Goal: Transaction & Acquisition: Download file/media

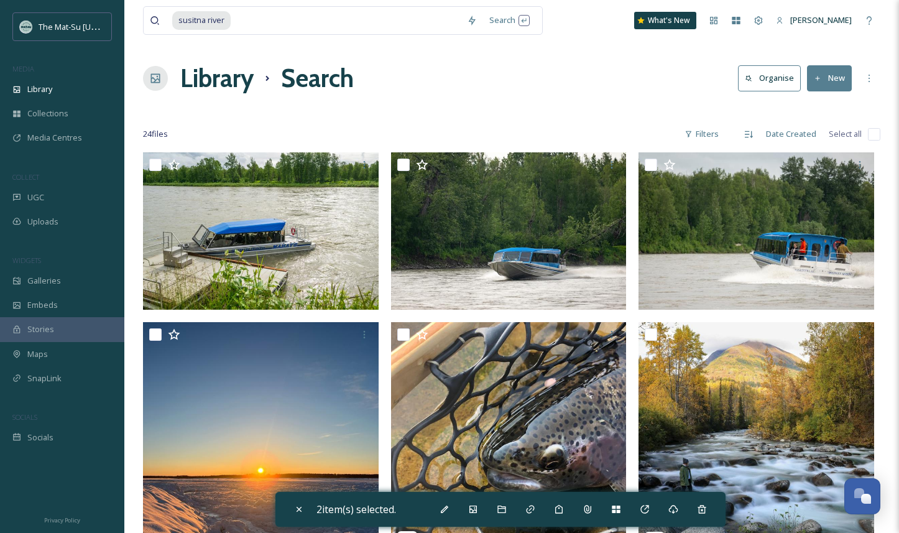
scroll to position [229, 0]
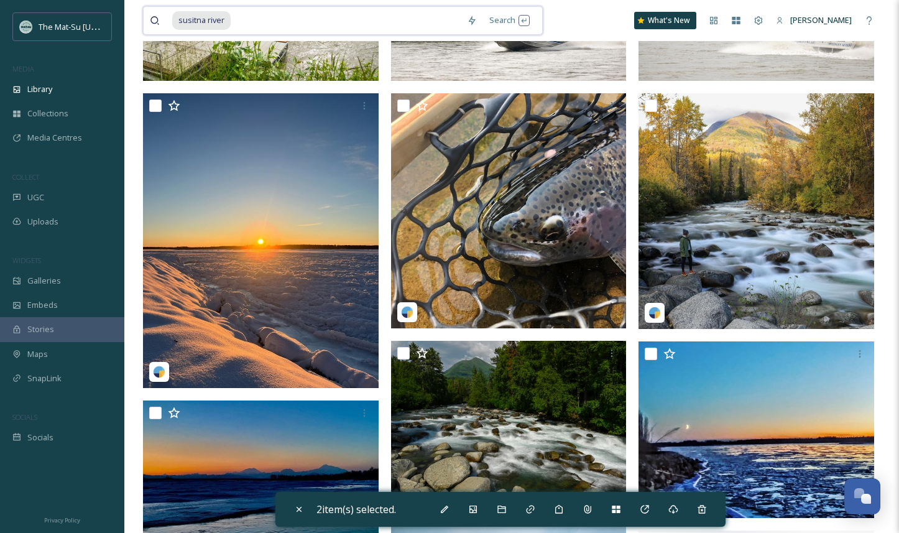
click at [239, 22] on input at bounding box center [346, 20] width 229 height 27
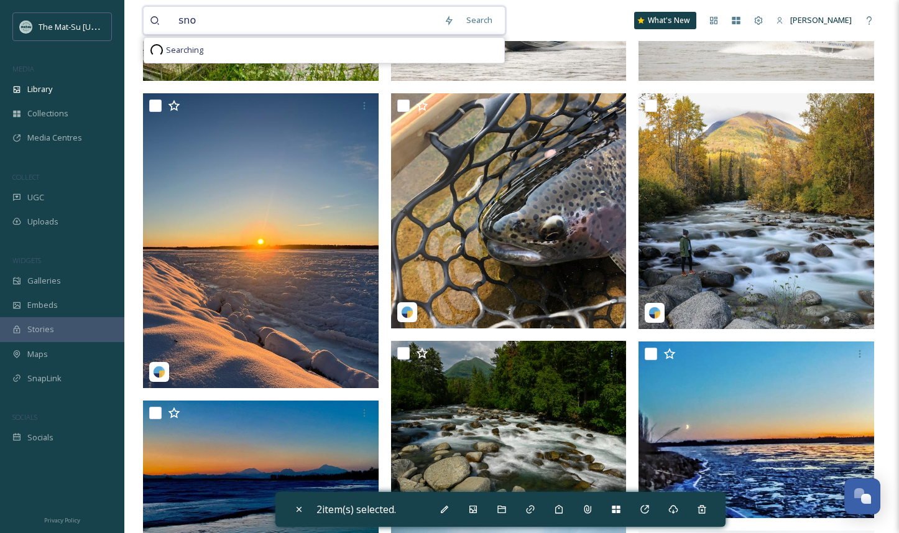
type input "snow"
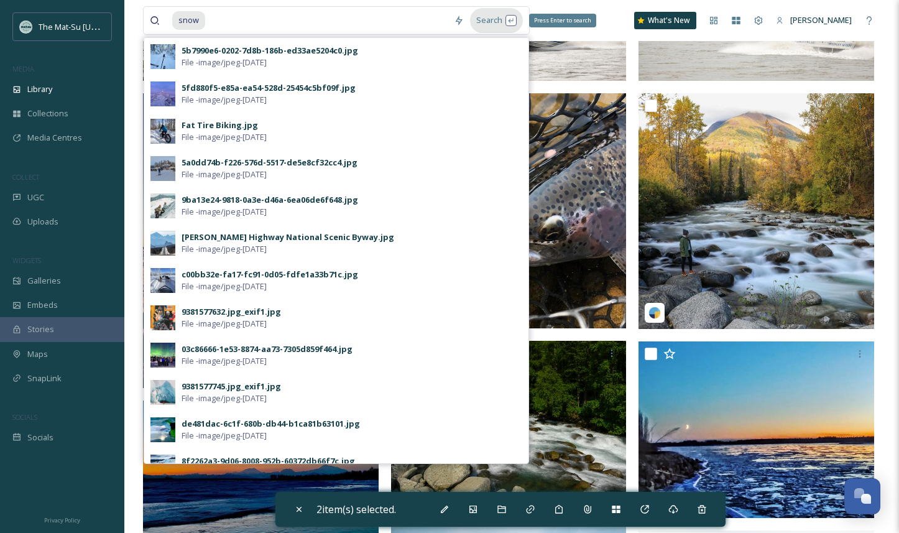
click at [484, 20] on div "Search Press Enter to search" at bounding box center [496, 20] width 53 height 24
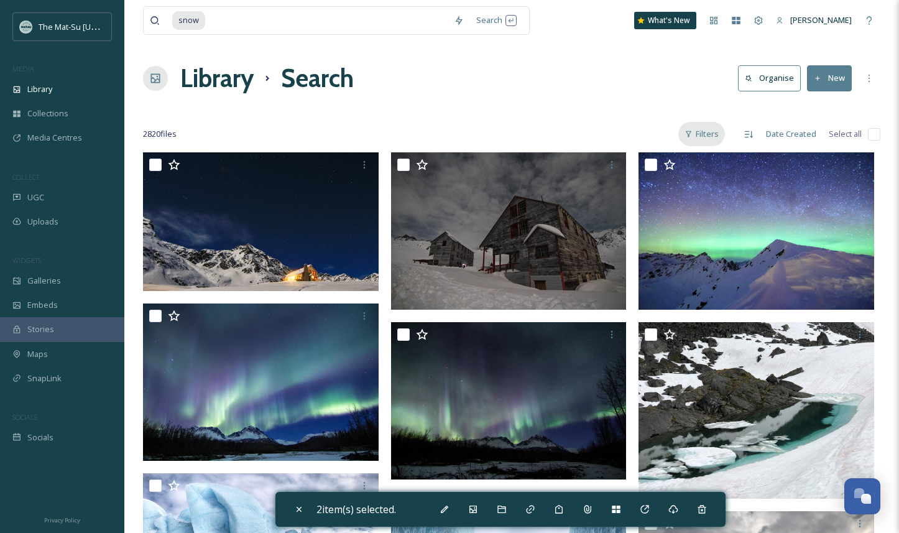
click at [706, 131] on div "Filters" at bounding box center [701, 134] width 47 height 24
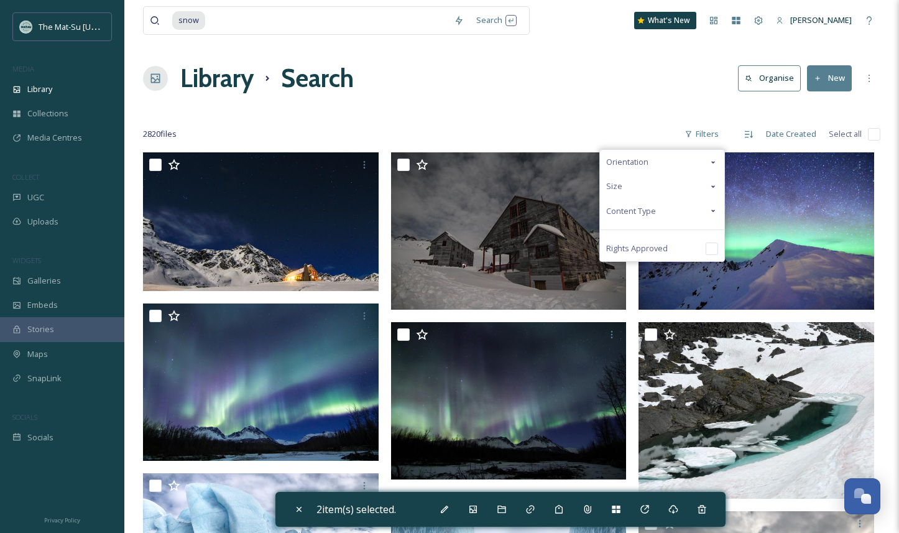
click at [650, 206] on span "Content Type" at bounding box center [631, 211] width 50 height 12
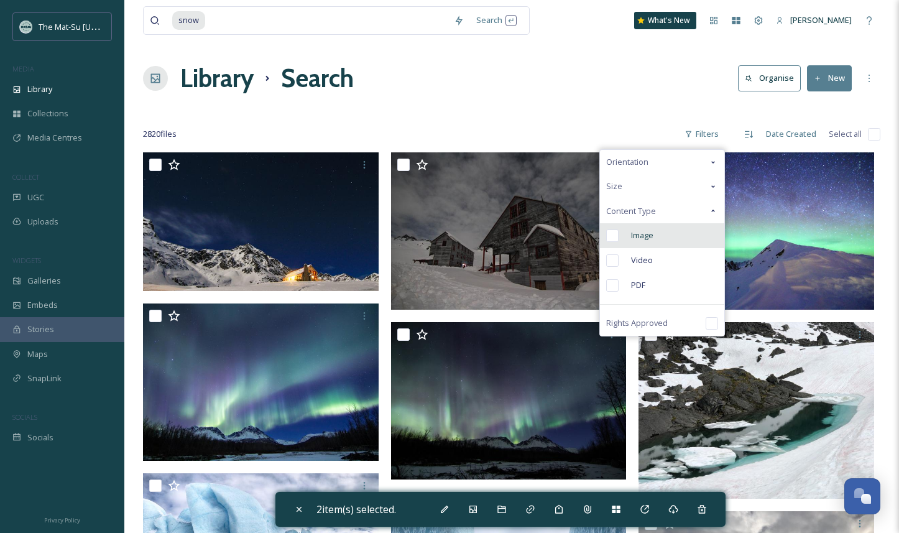
click at [616, 235] on input "checkbox" at bounding box center [612, 235] width 12 height 12
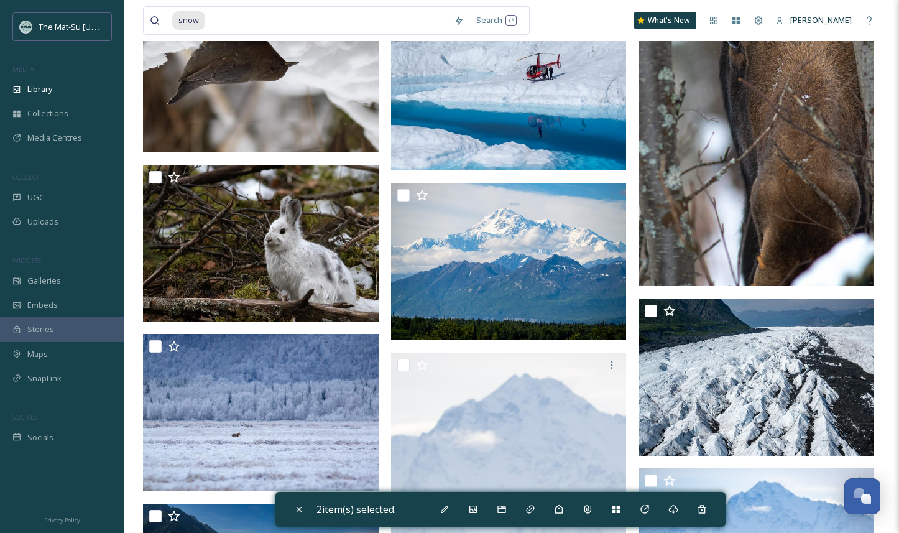
scroll to position [1663, 0]
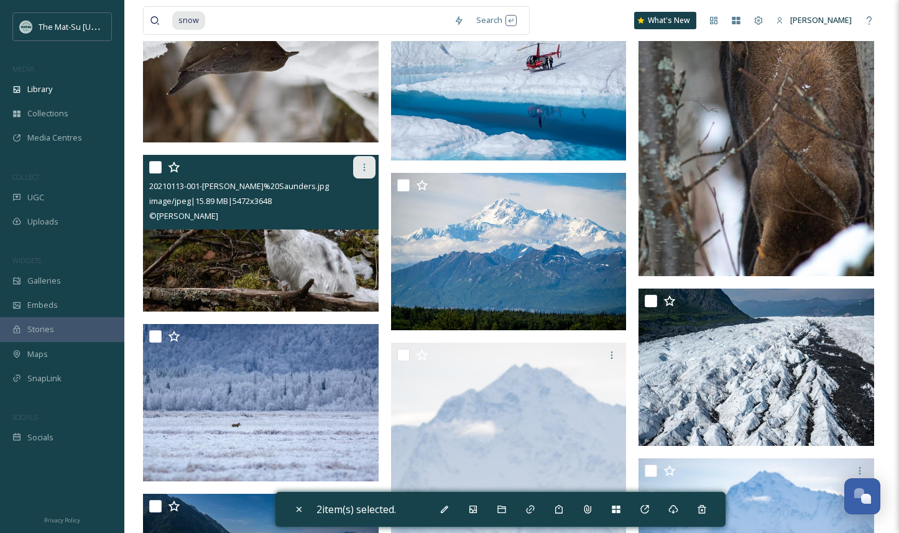
click at [364, 165] on icon at bounding box center [364, 167] width 10 height 10
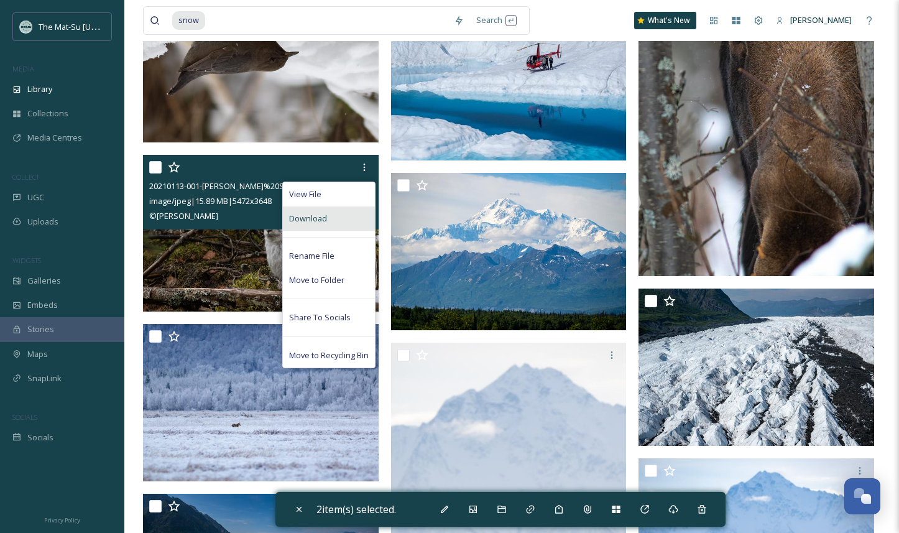
click at [326, 217] on div "Download" at bounding box center [329, 218] width 92 height 24
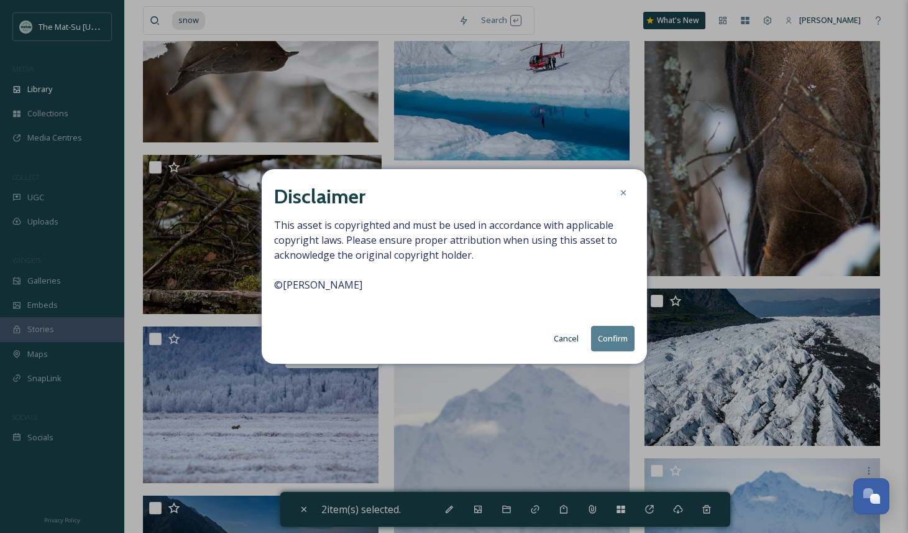
click at [617, 338] on button "Confirm" at bounding box center [613, 338] width 44 height 25
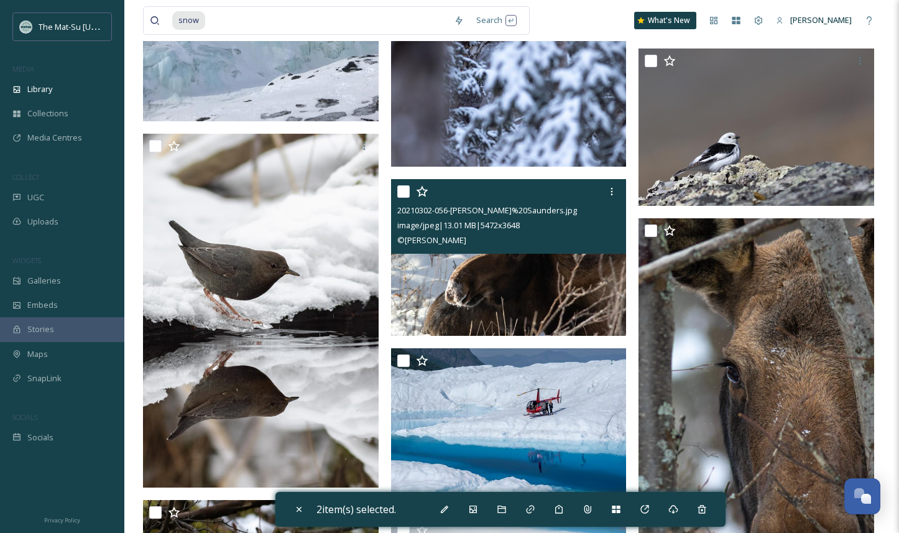
scroll to position [1322, 0]
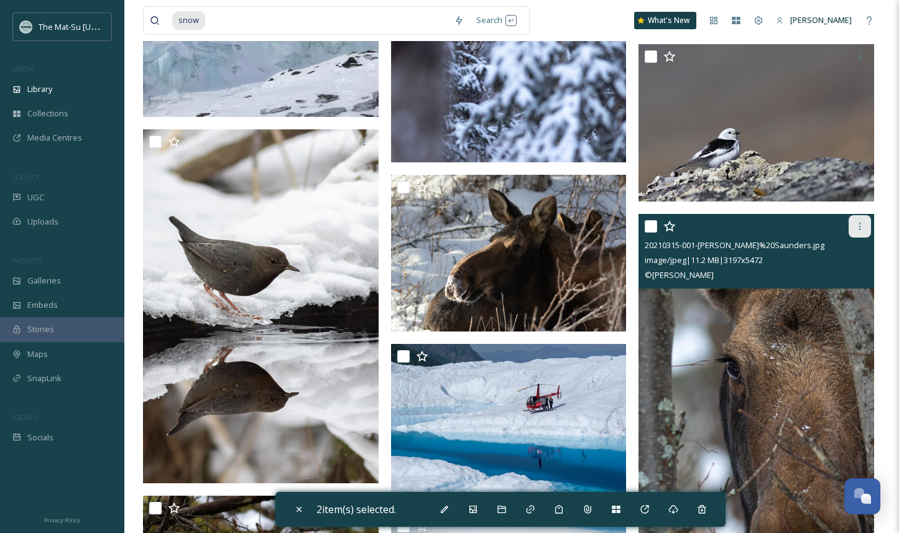
click at [861, 224] on icon at bounding box center [860, 226] width 10 height 10
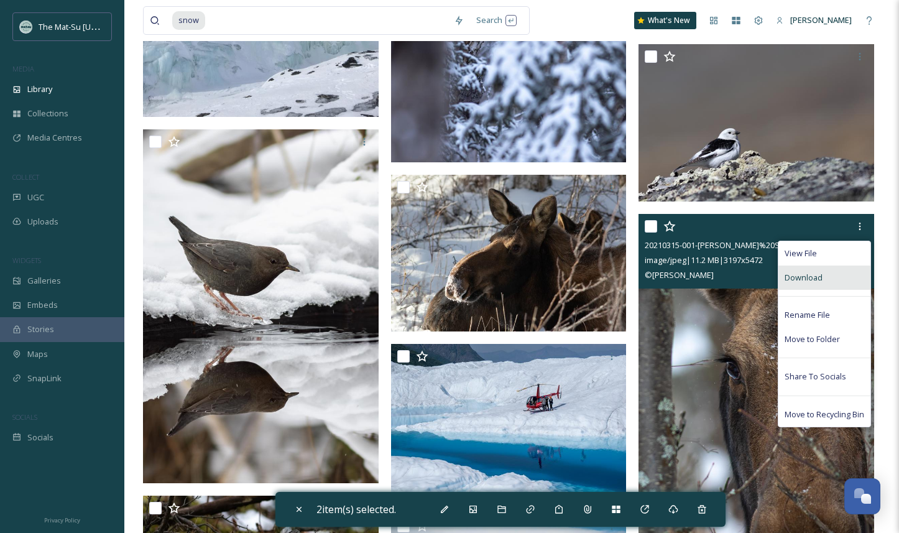
click at [791, 277] on span "Download" at bounding box center [804, 278] width 38 height 12
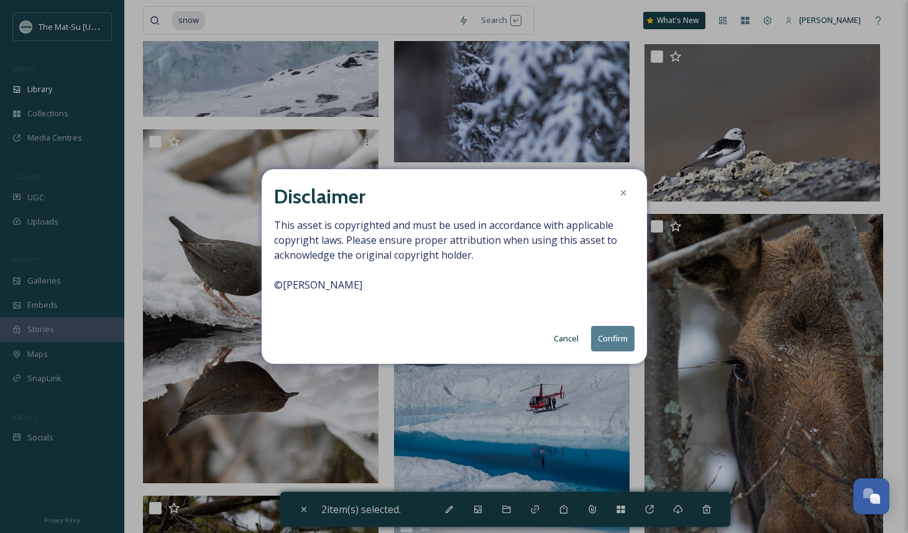
click at [614, 338] on button "Confirm" at bounding box center [613, 338] width 44 height 25
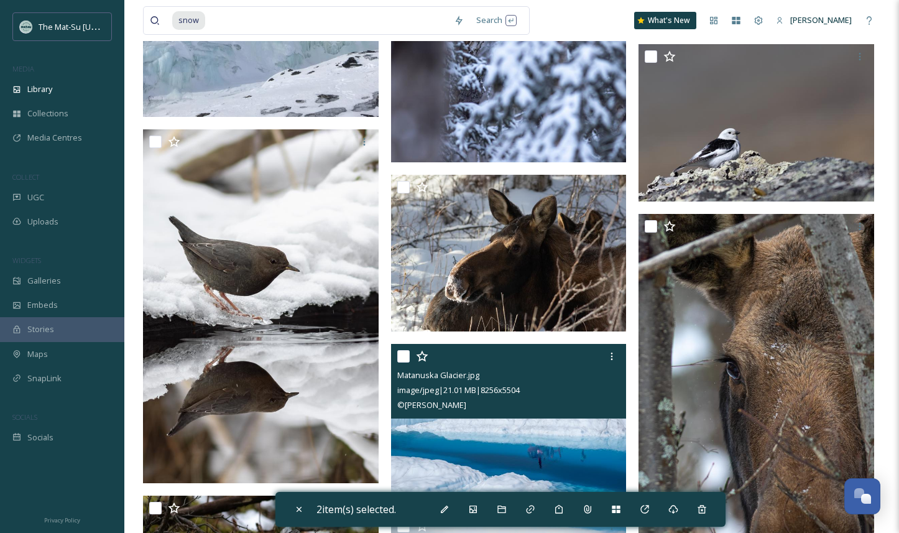
scroll to position [1331, 0]
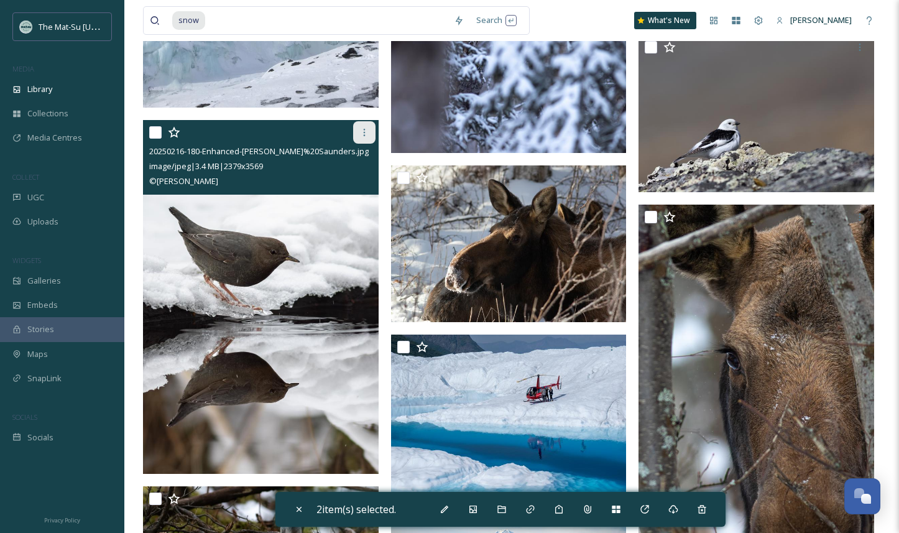
click at [367, 132] on icon at bounding box center [364, 132] width 10 height 10
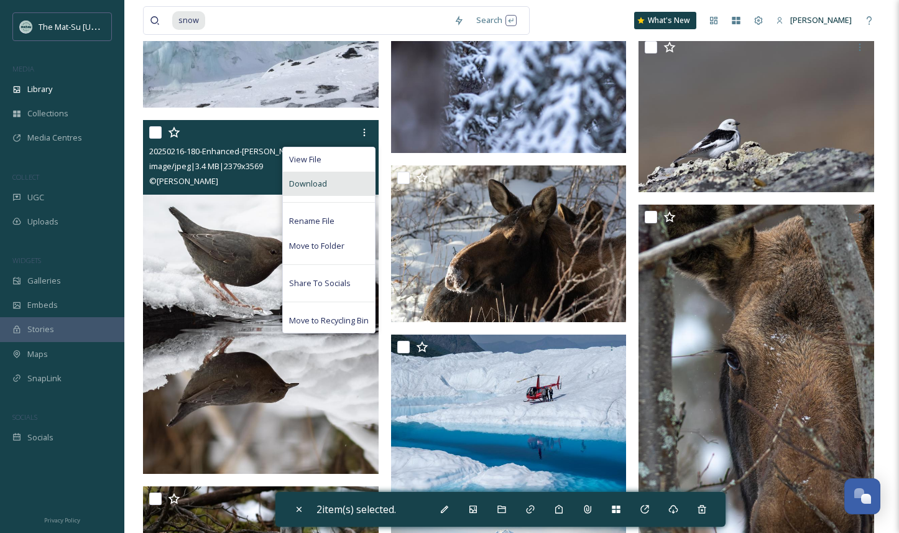
click at [336, 183] on div "Download" at bounding box center [329, 184] width 92 height 24
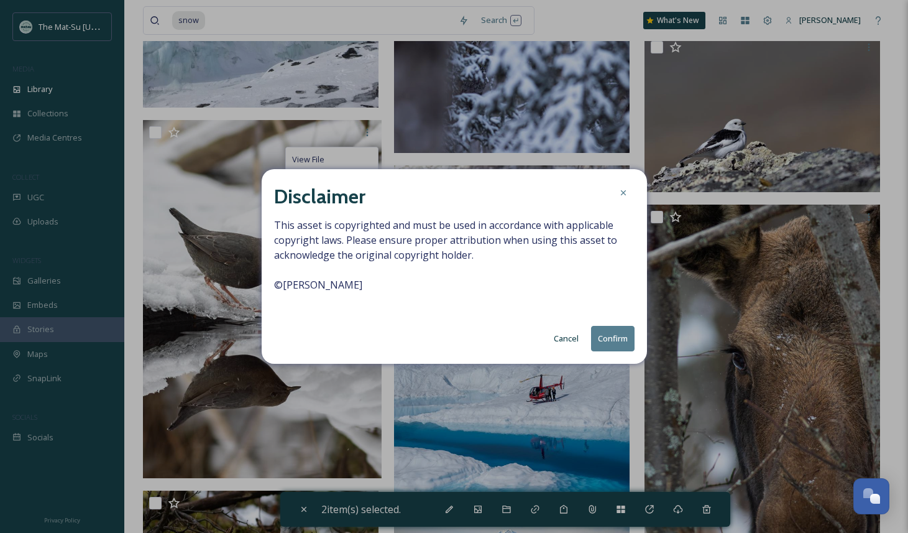
click at [611, 341] on button "Confirm" at bounding box center [613, 338] width 44 height 25
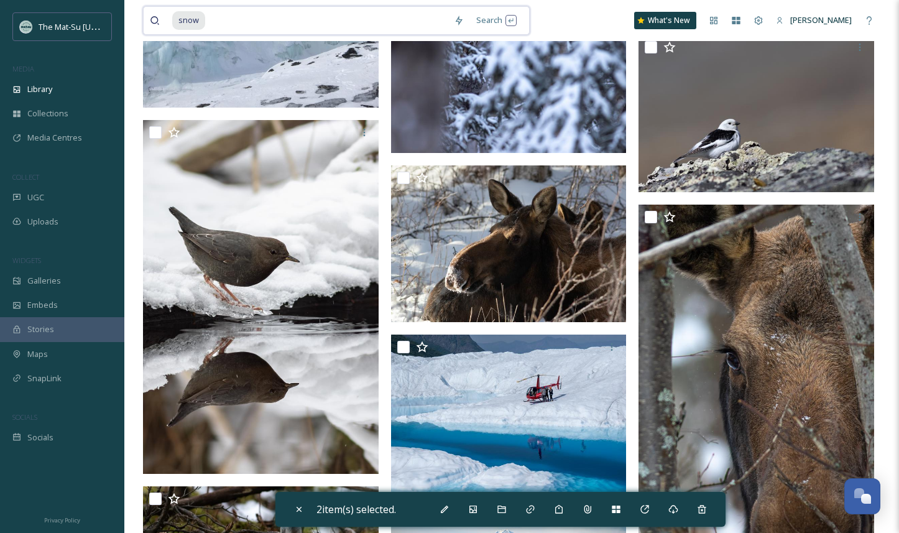
click at [205, 18] on div "snow" at bounding box center [309, 20] width 275 height 27
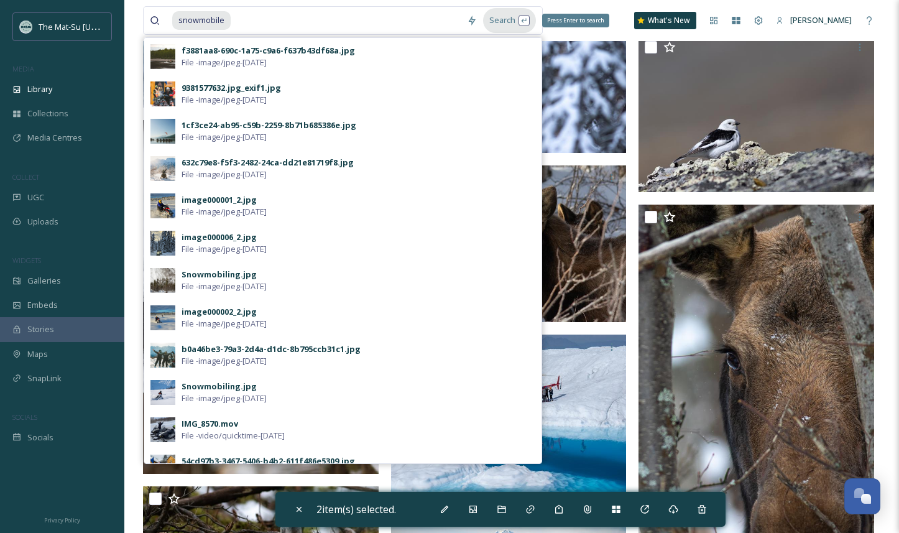
click at [504, 21] on div "Search Press Enter to search" at bounding box center [509, 20] width 53 height 24
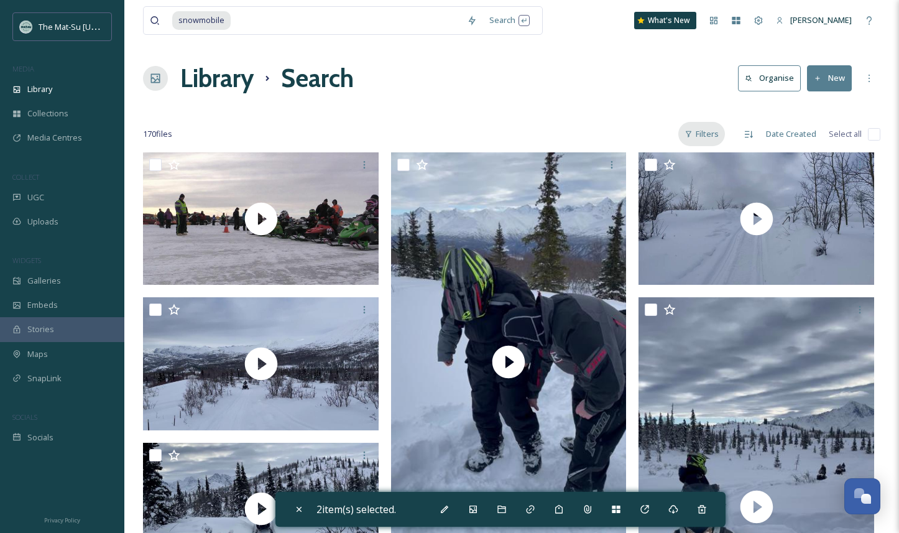
click at [711, 132] on div "Filters" at bounding box center [701, 134] width 47 height 24
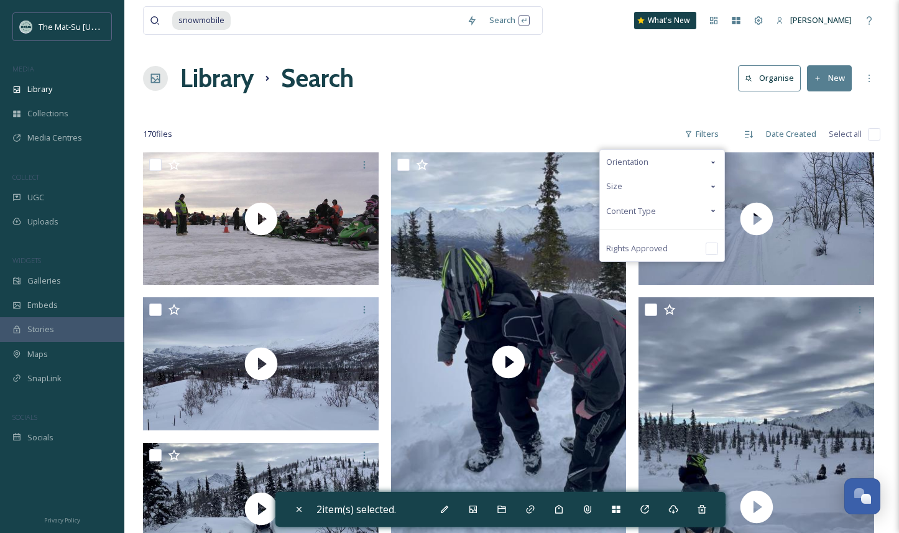
click at [642, 206] on span "Content Type" at bounding box center [631, 211] width 50 height 12
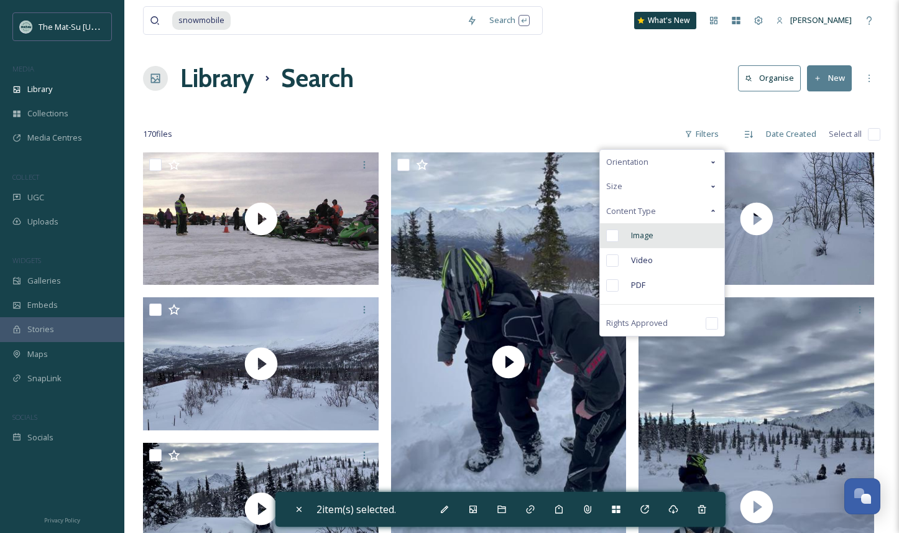
click at [614, 236] on input "checkbox" at bounding box center [612, 235] width 12 height 12
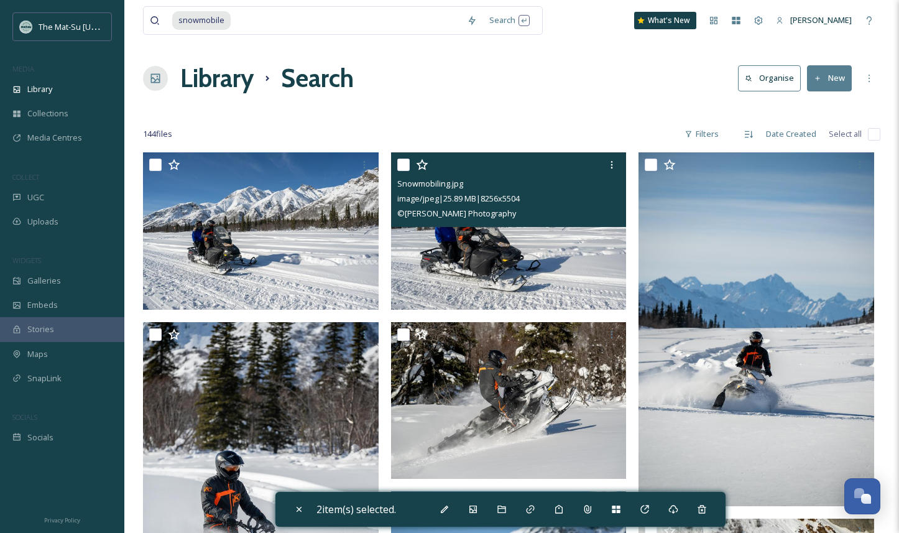
scroll to position [21, 0]
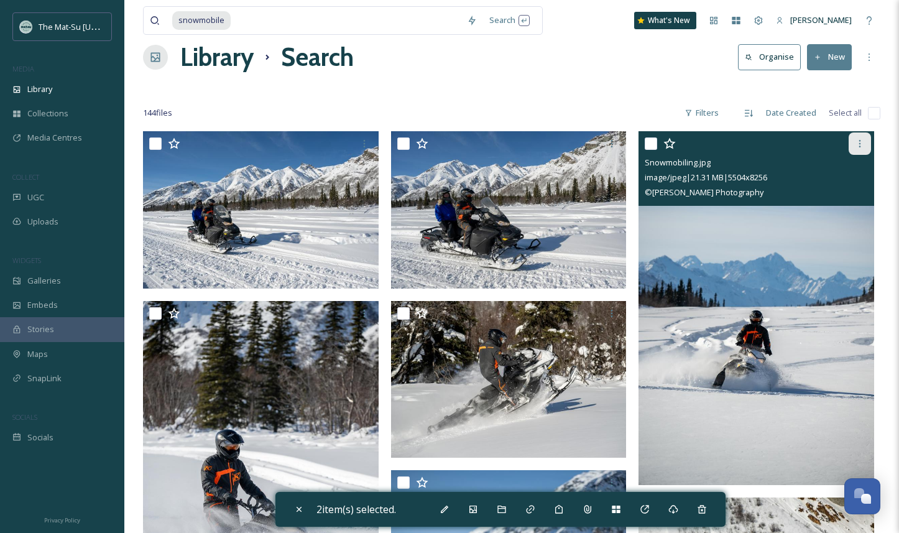
click at [861, 143] on icon at bounding box center [860, 144] width 10 height 10
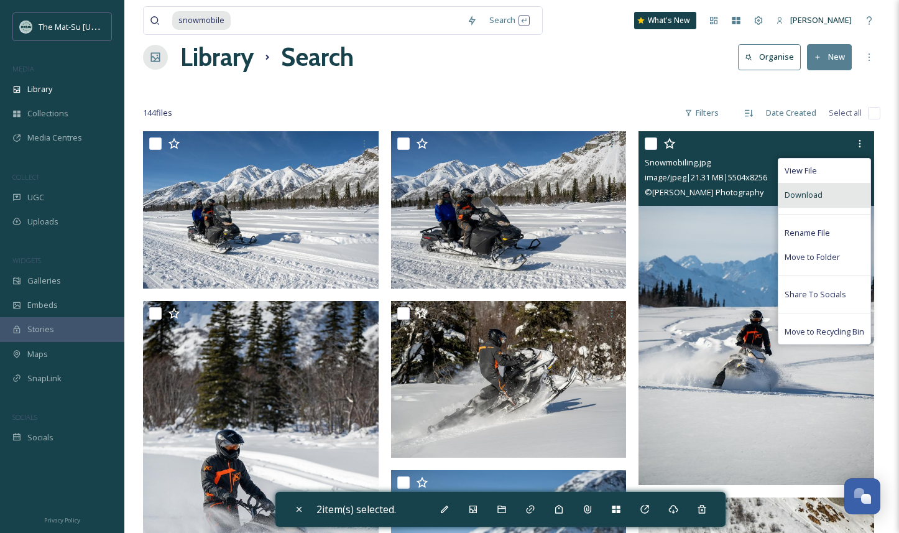
click at [810, 193] on span "Download" at bounding box center [804, 195] width 38 height 12
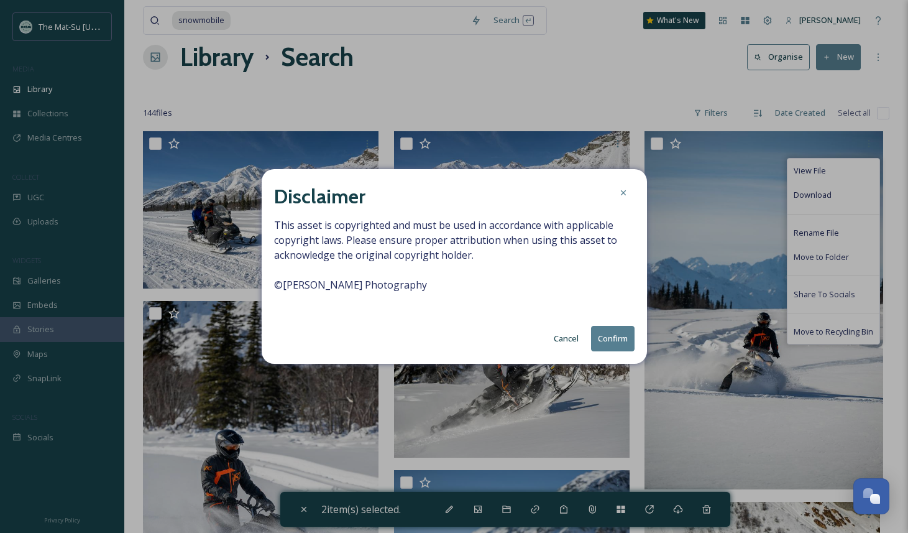
click at [612, 333] on button "Confirm" at bounding box center [613, 338] width 44 height 25
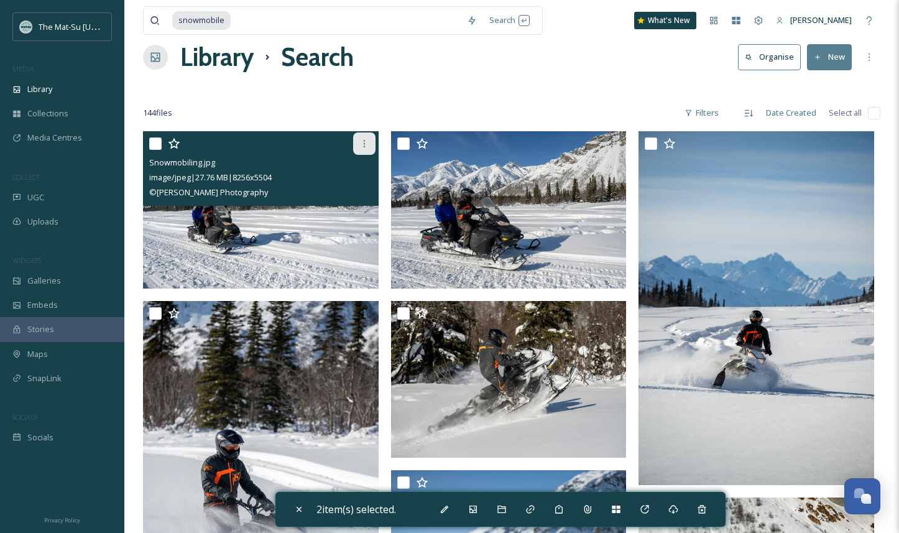
click at [365, 142] on icon at bounding box center [364, 144] width 10 height 10
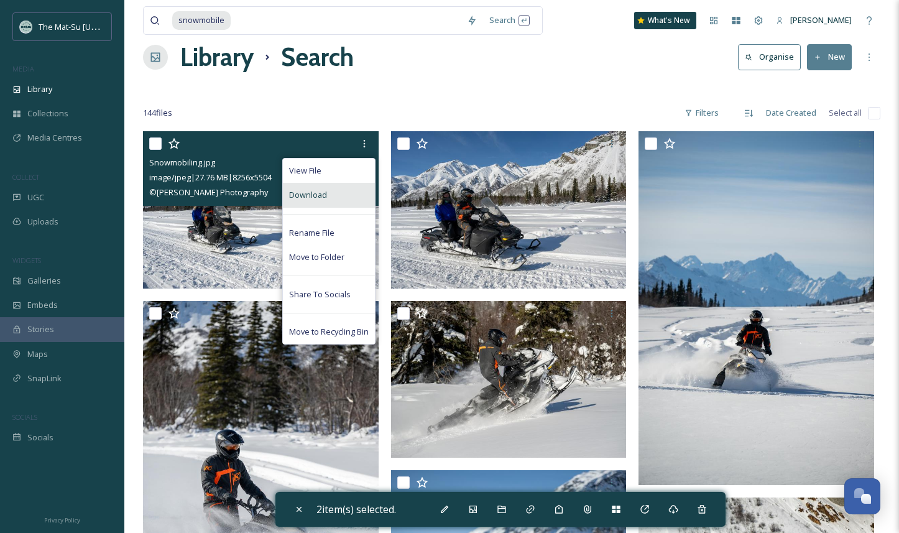
click at [330, 193] on div "Download" at bounding box center [329, 195] width 92 height 24
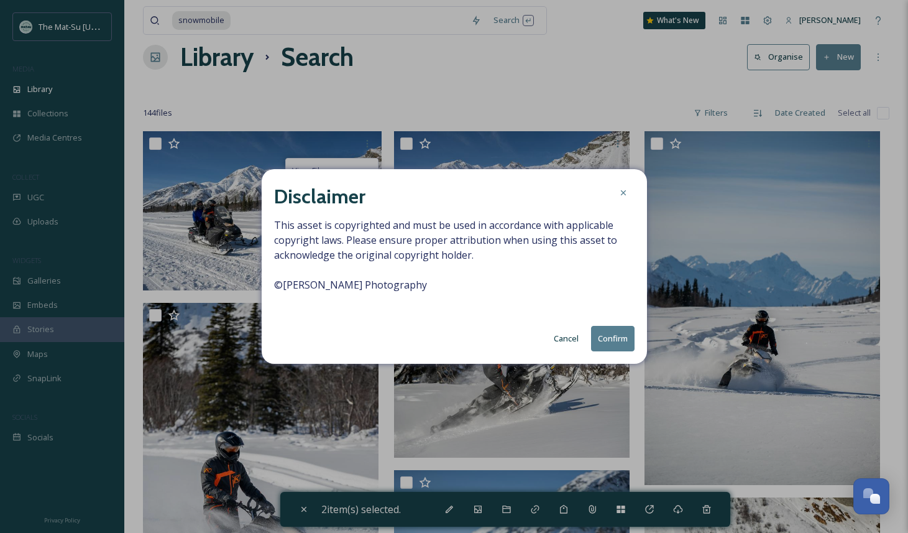
click at [611, 337] on button "Confirm" at bounding box center [613, 338] width 44 height 25
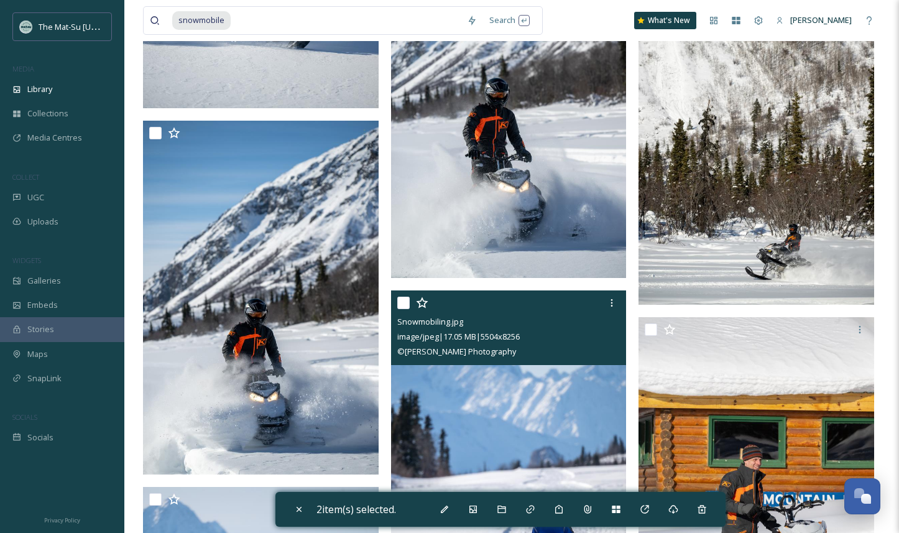
scroll to position [592, 0]
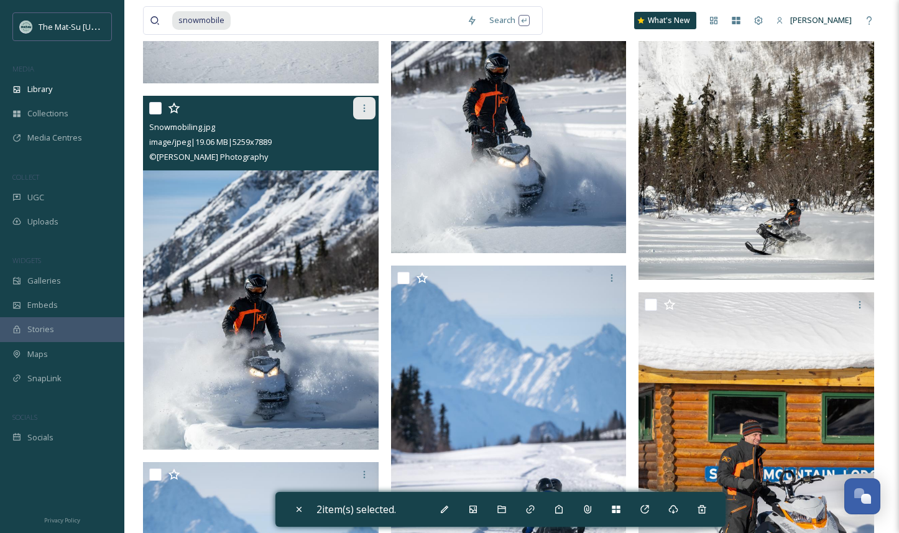
click at [363, 111] on icon at bounding box center [364, 108] width 10 height 10
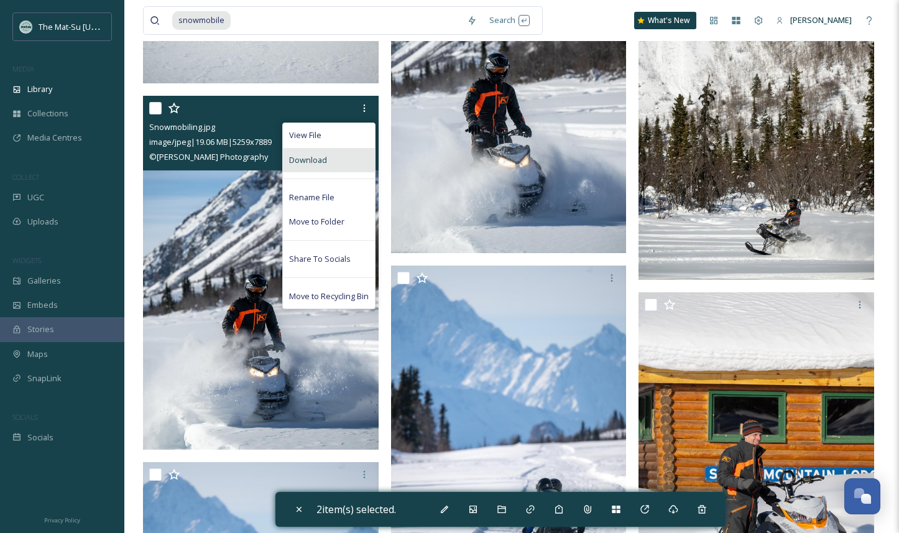
click at [339, 163] on div "Download" at bounding box center [329, 160] width 92 height 24
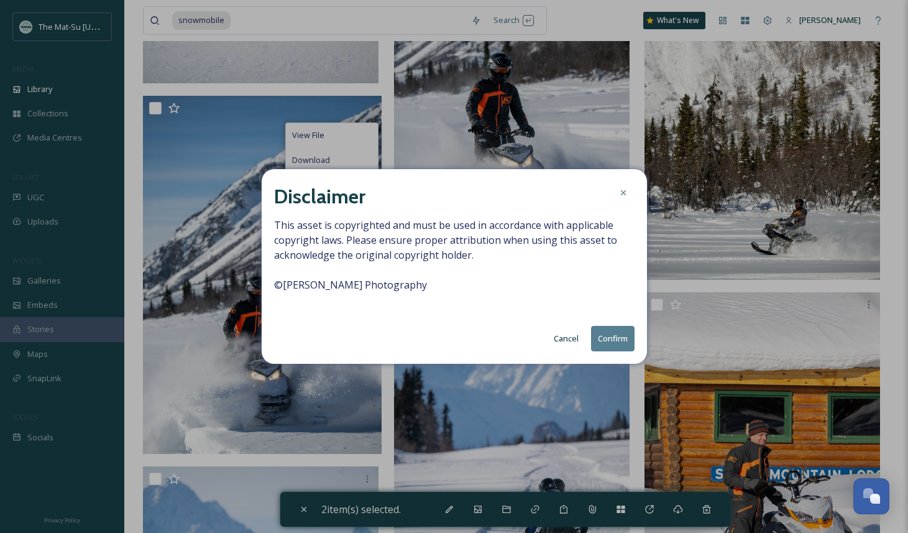
click at [614, 339] on button "Confirm" at bounding box center [613, 338] width 44 height 25
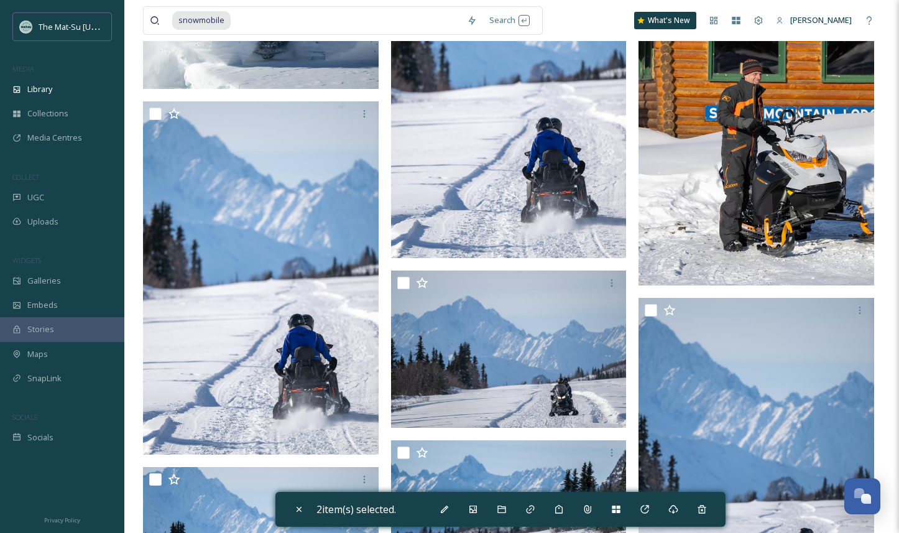
scroll to position [954, 0]
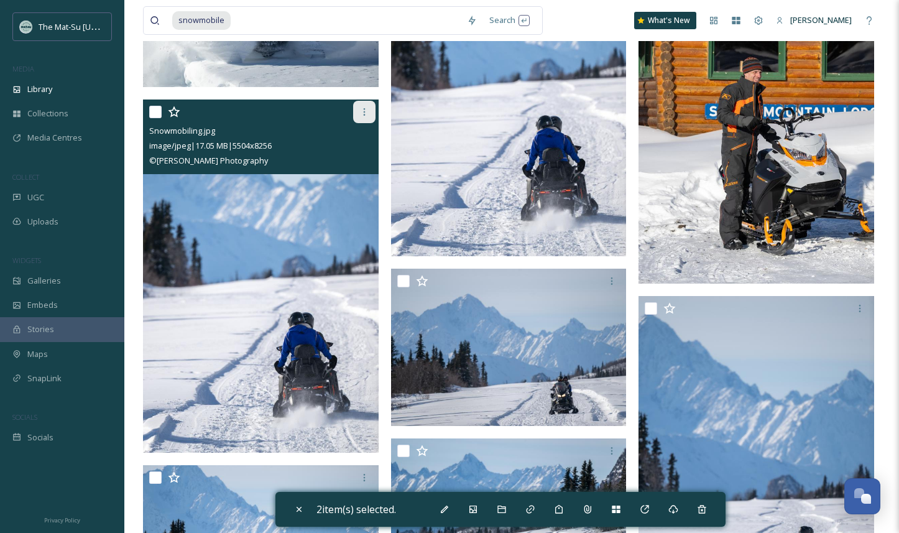
click at [366, 114] on icon at bounding box center [364, 112] width 10 height 10
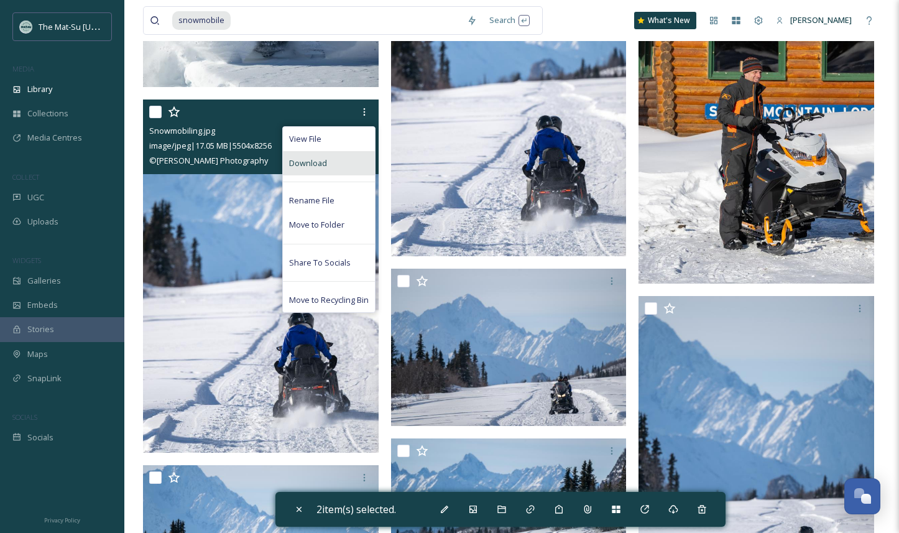
click at [342, 165] on div "Download" at bounding box center [329, 163] width 92 height 24
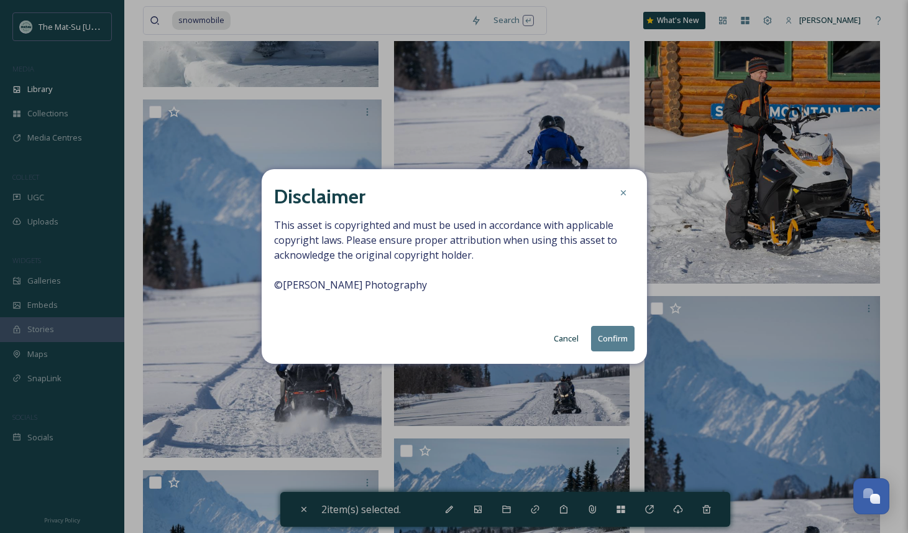
click at [611, 339] on button "Confirm" at bounding box center [613, 338] width 44 height 25
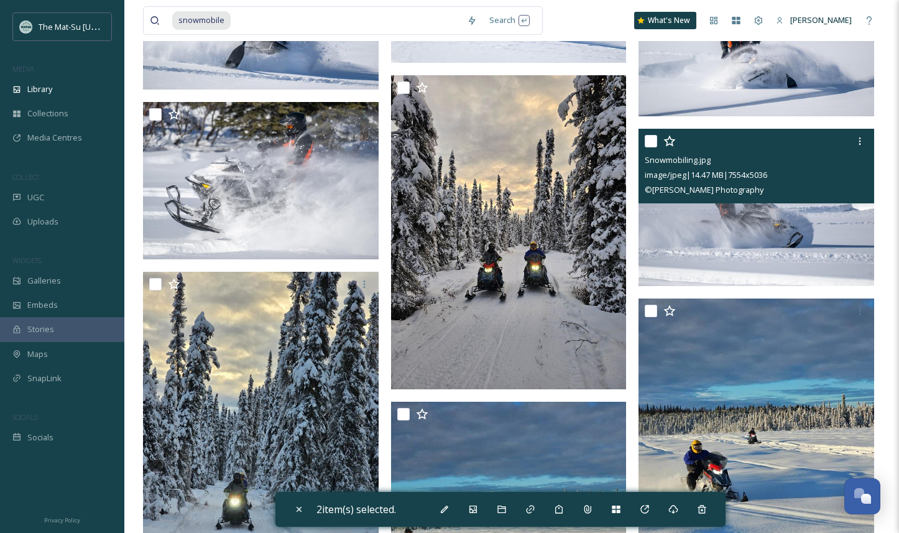
scroll to position [1998, 0]
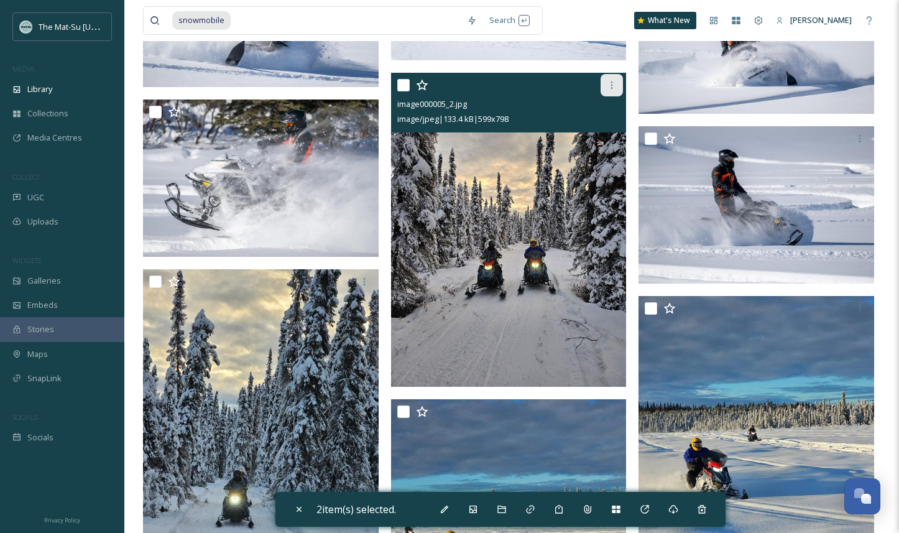
click at [611, 88] on icon at bounding box center [612, 85] width 10 height 10
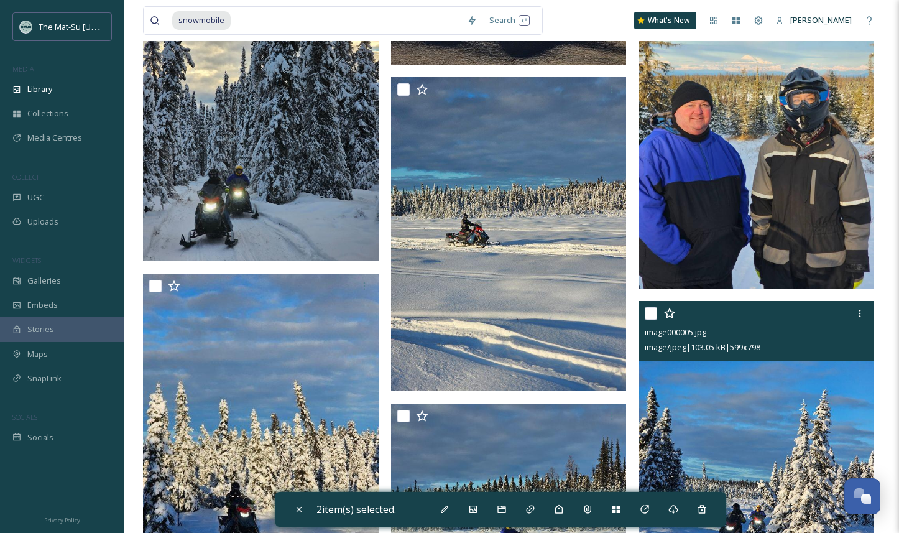
scroll to position [2926, 0]
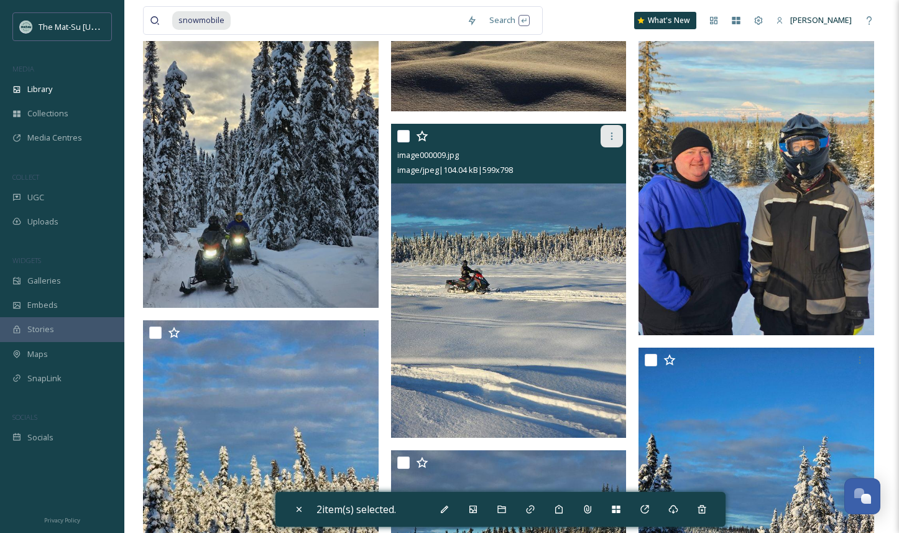
click at [612, 139] on icon at bounding box center [612, 135] width 2 height 7
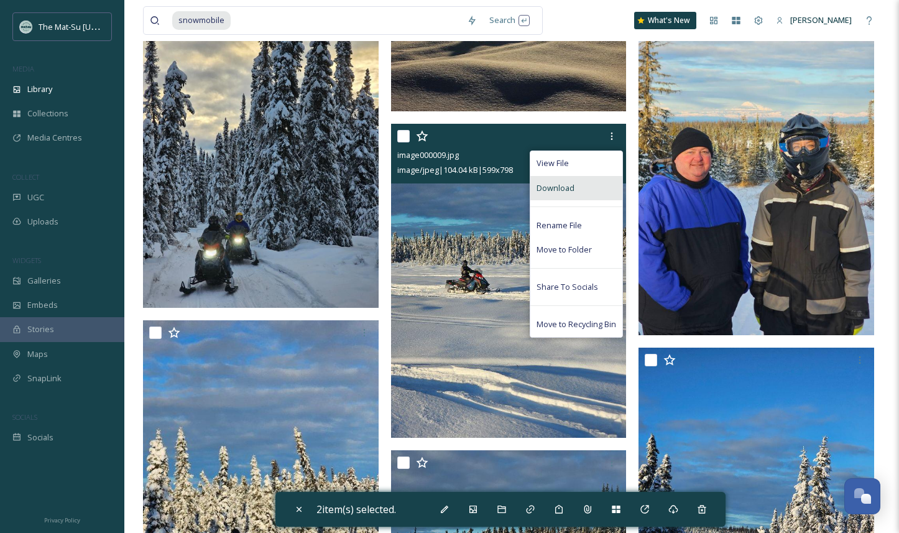
click at [573, 186] on span "Download" at bounding box center [556, 188] width 38 height 12
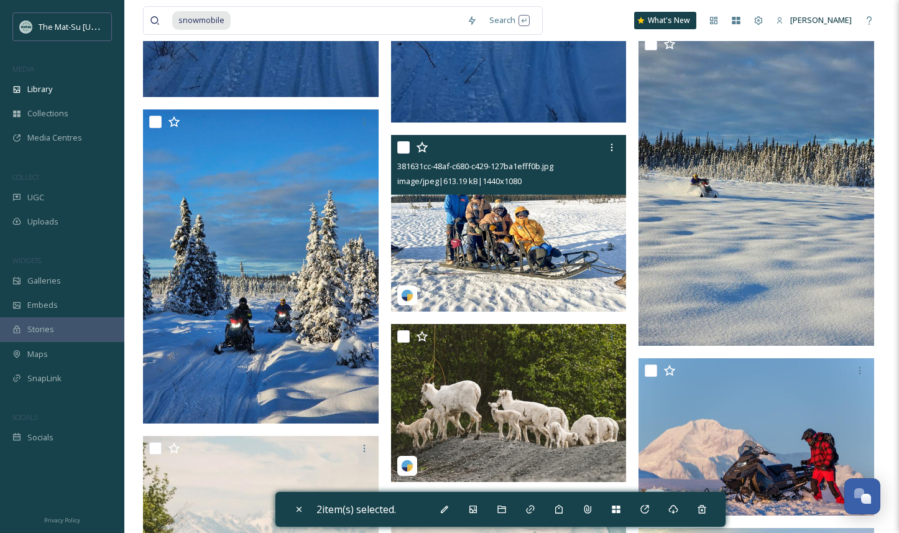
scroll to position [3993, 0]
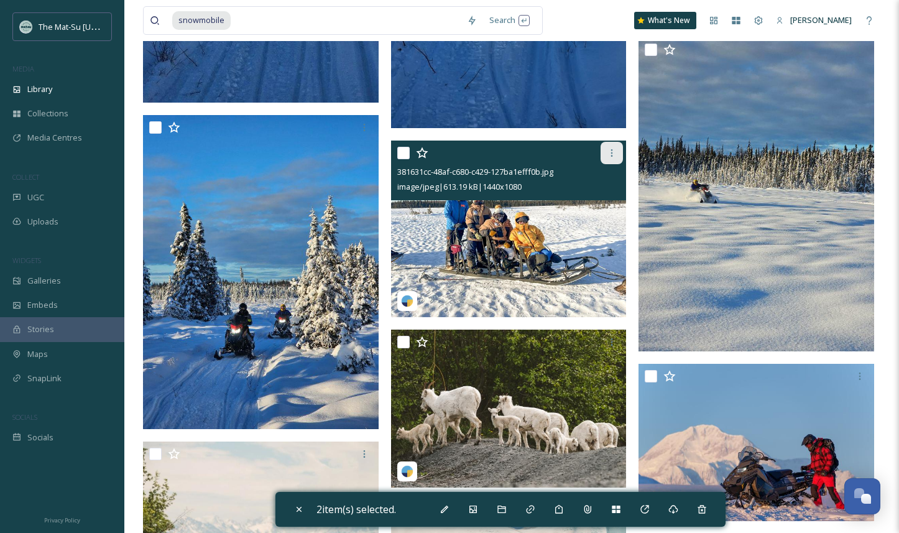
click at [615, 152] on icon at bounding box center [612, 153] width 10 height 10
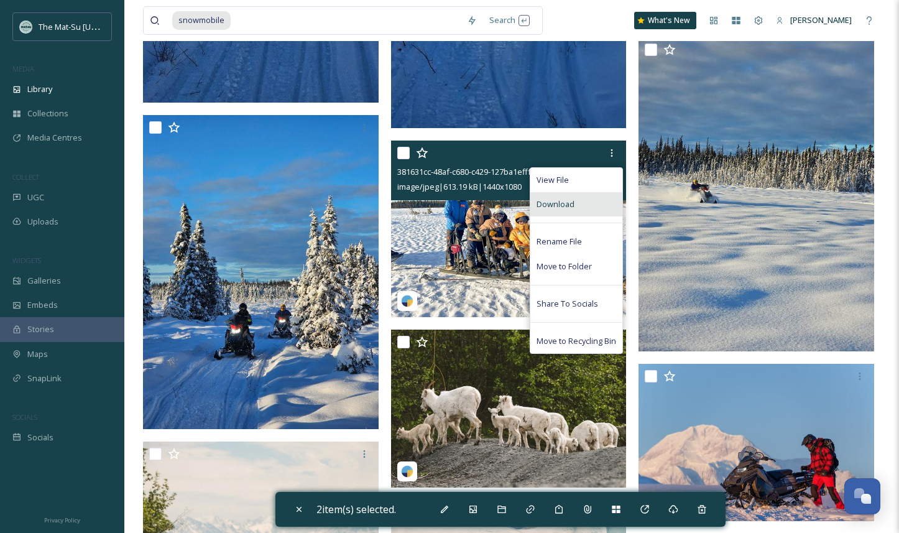
click at [573, 199] on span "Download" at bounding box center [556, 204] width 38 height 12
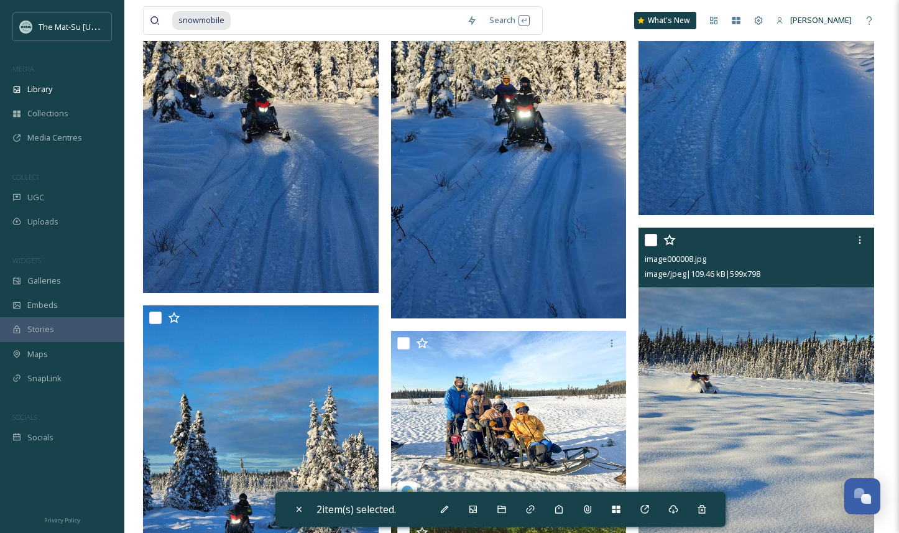
scroll to position [3800, 0]
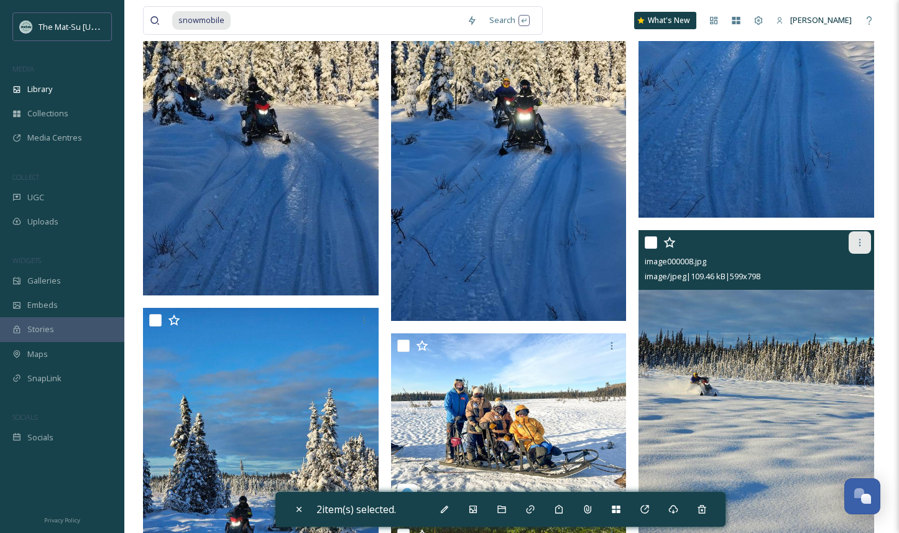
click at [861, 242] on icon at bounding box center [860, 243] width 10 height 10
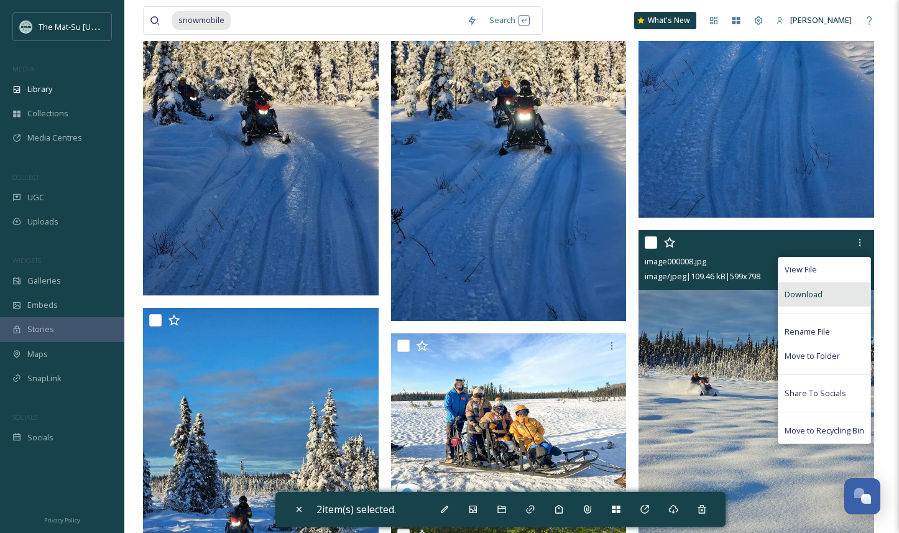
click at [796, 292] on span "Download" at bounding box center [804, 295] width 38 height 12
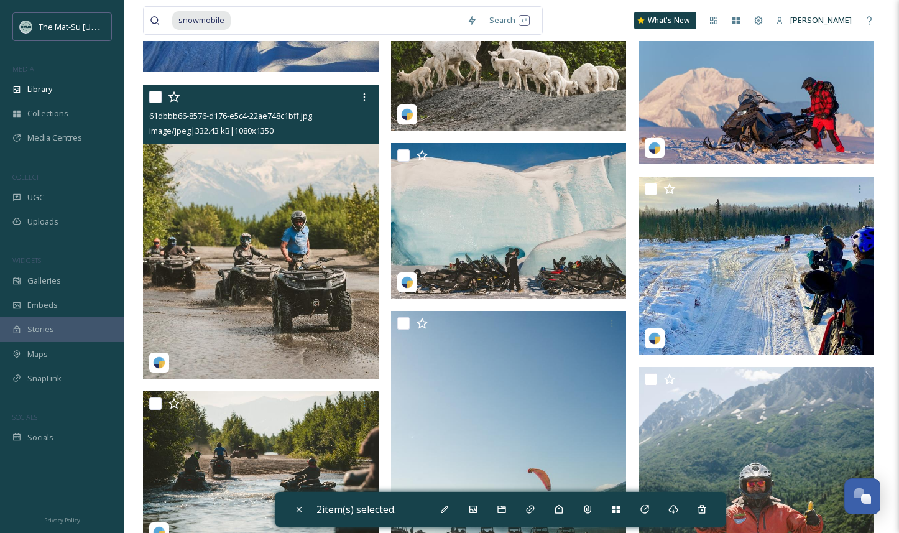
scroll to position [4341, 0]
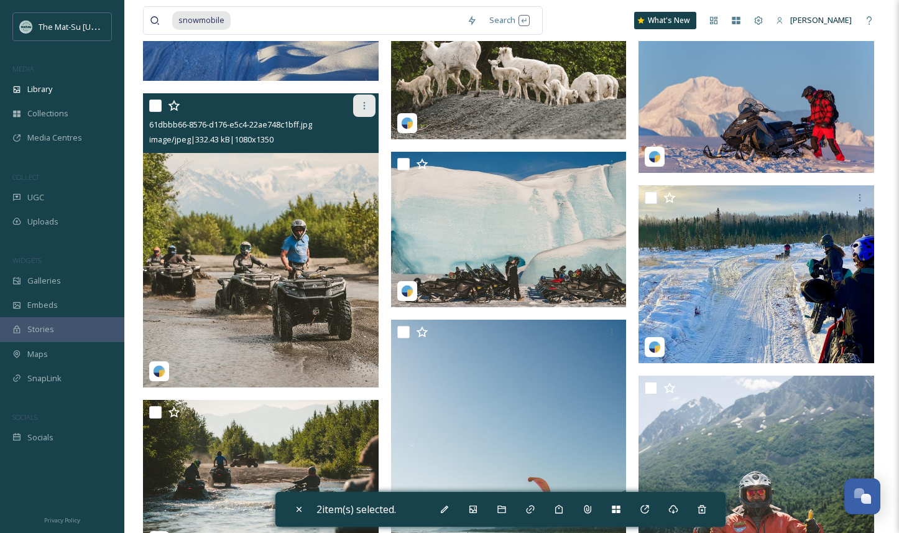
click at [362, 105] on icon at bounding box center [364, 106] width 10 height 10
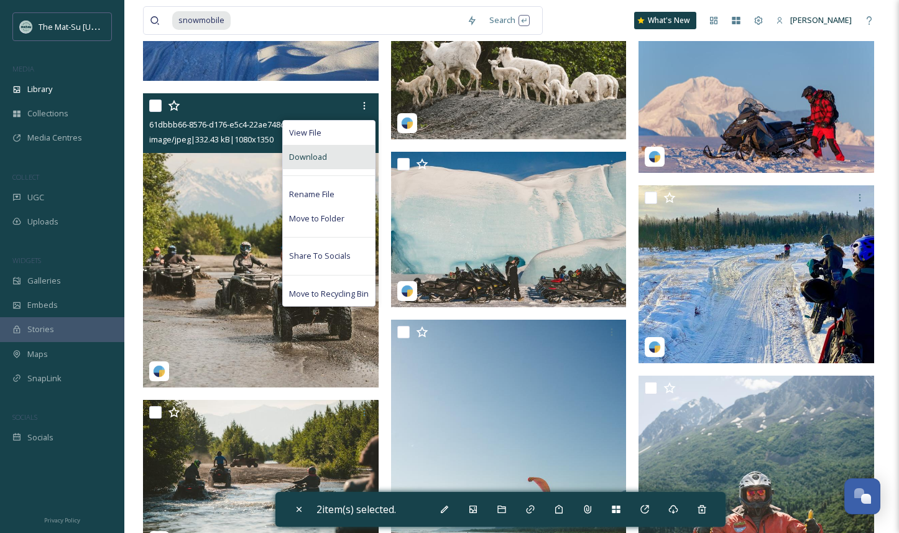
click at [326, 154] on span "Download" at bounding box center [308, 157] width 38 height 12
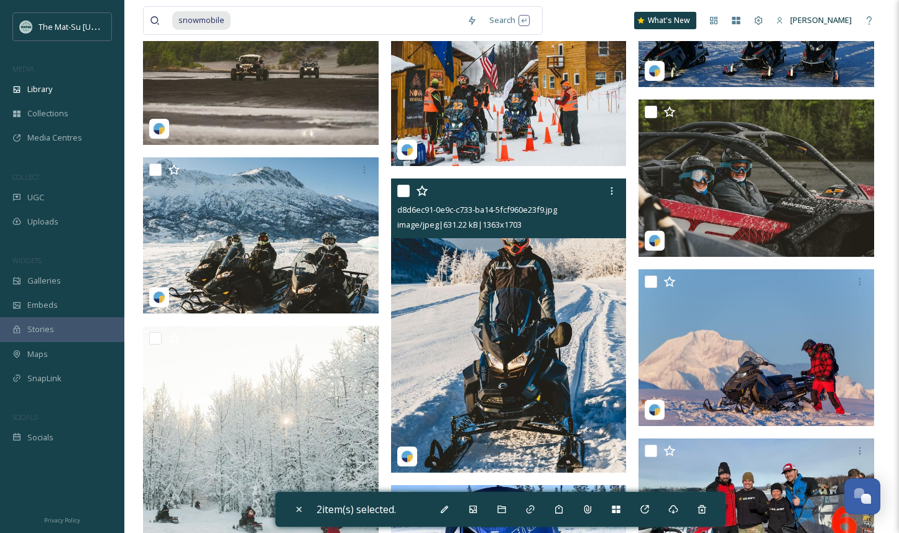
scroll to position [5266, 0]
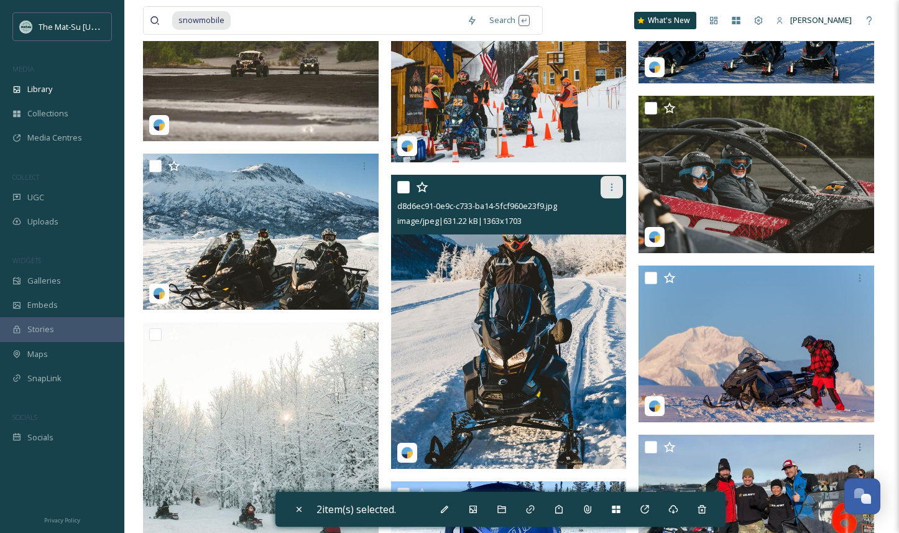
click at [611, 188] on icon at bounding box center [612, 187] width 10 height 10
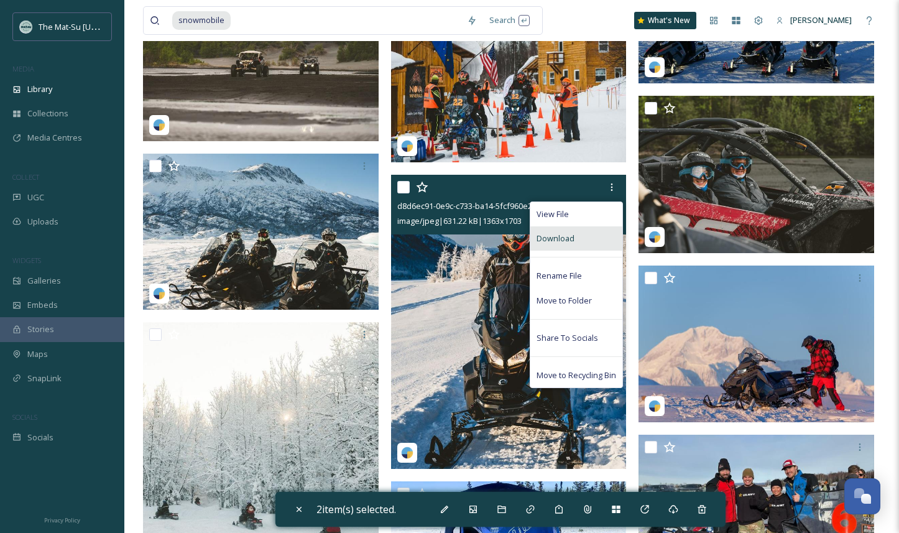
click at [579, 238] on div "Download" at bounding box center [576, 238] width 92 height 24
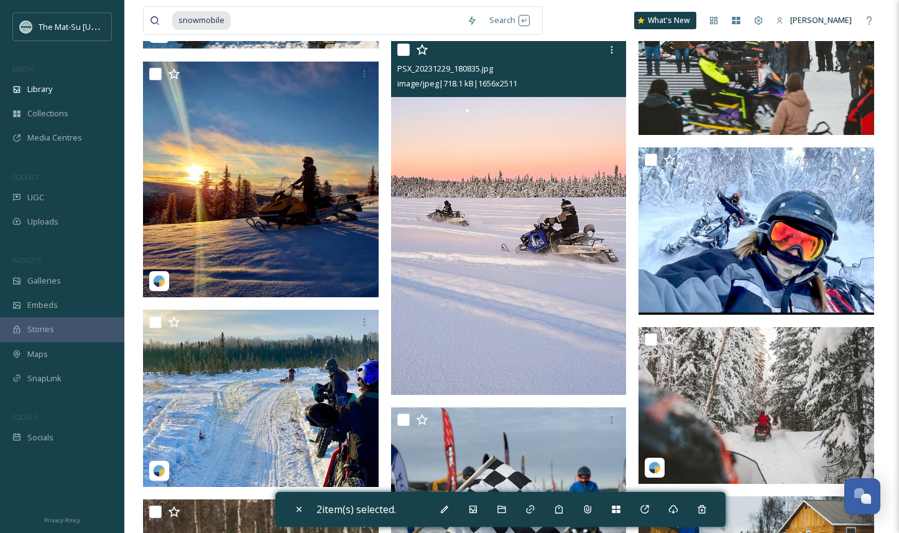
scroll to position [6785, 0]
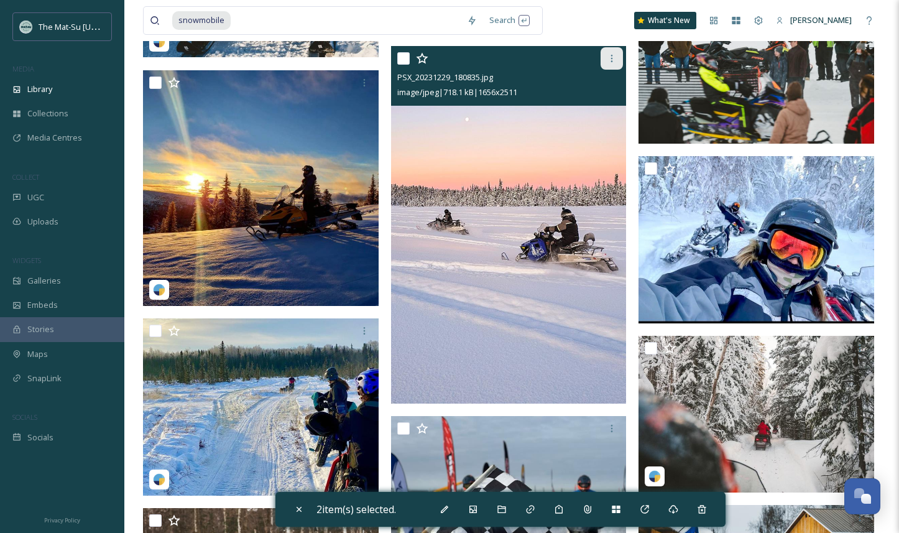
click at [613, 61] on icon at bounding box center [612, 58] width 10 height 10
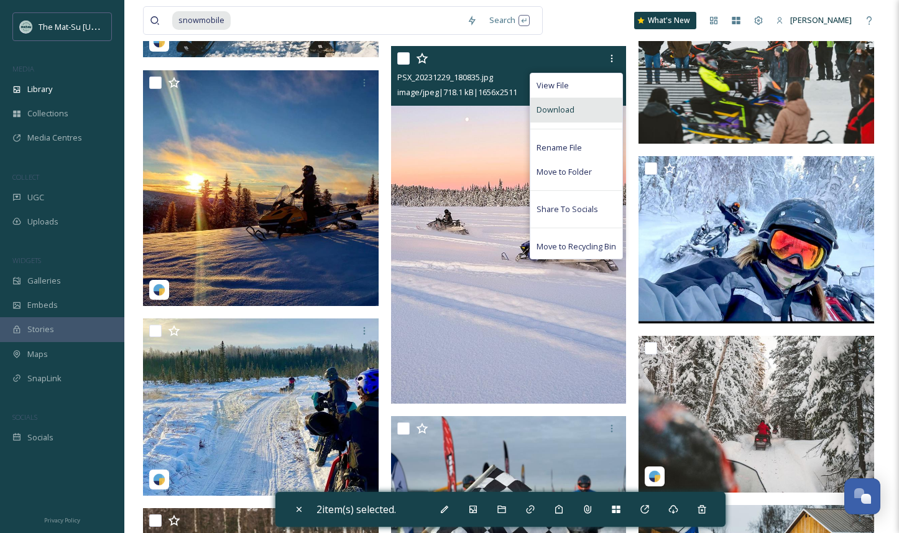
click at [580, 105] on div "Download" at bounding box center [576, 110] width 92 height 24
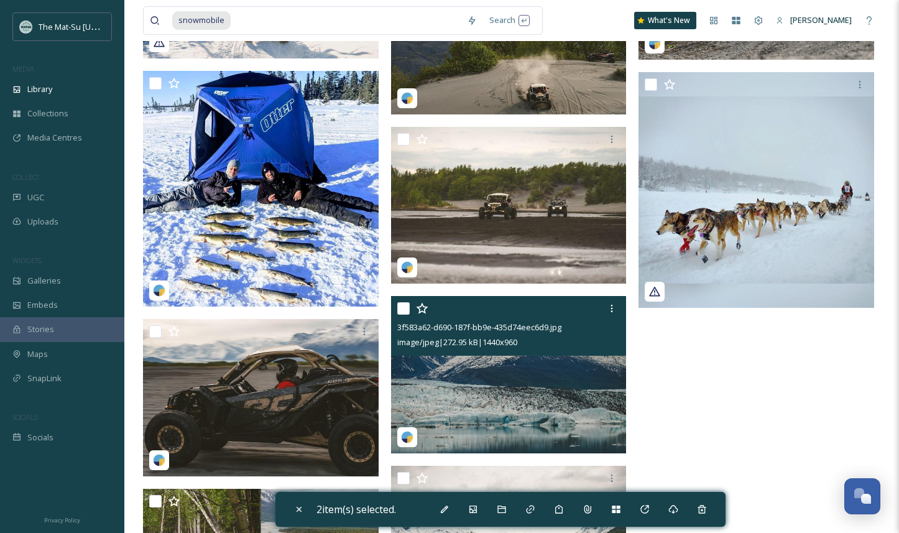
scroll to position [10446, 0]
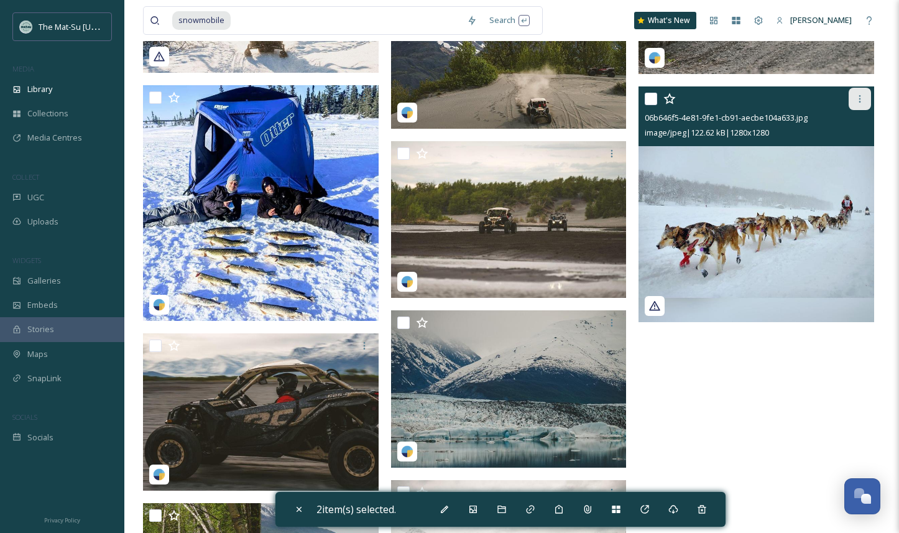
click at [862, 99] on icon at bounding box center [860, 99] width 10 height 10
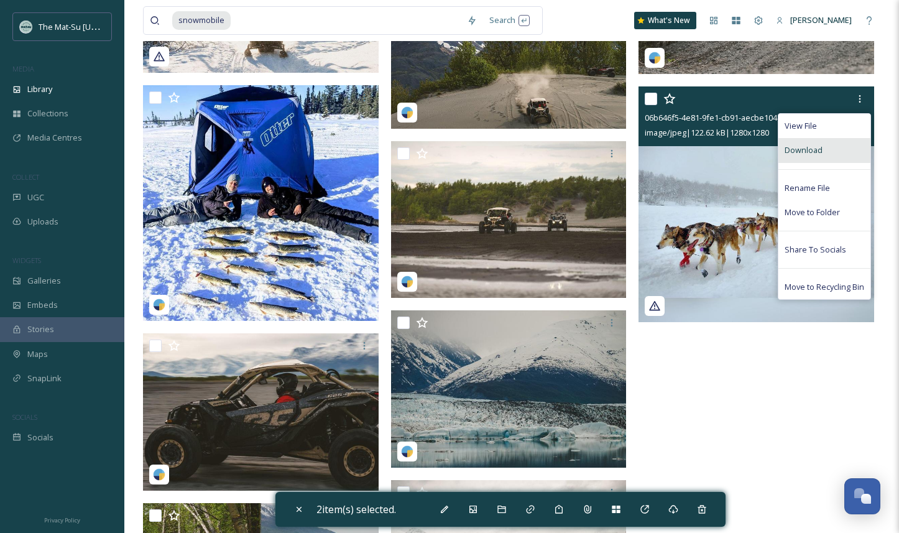
click at [824, 144] on div "Download" at bounding box center [824, 150] width 92 height 24
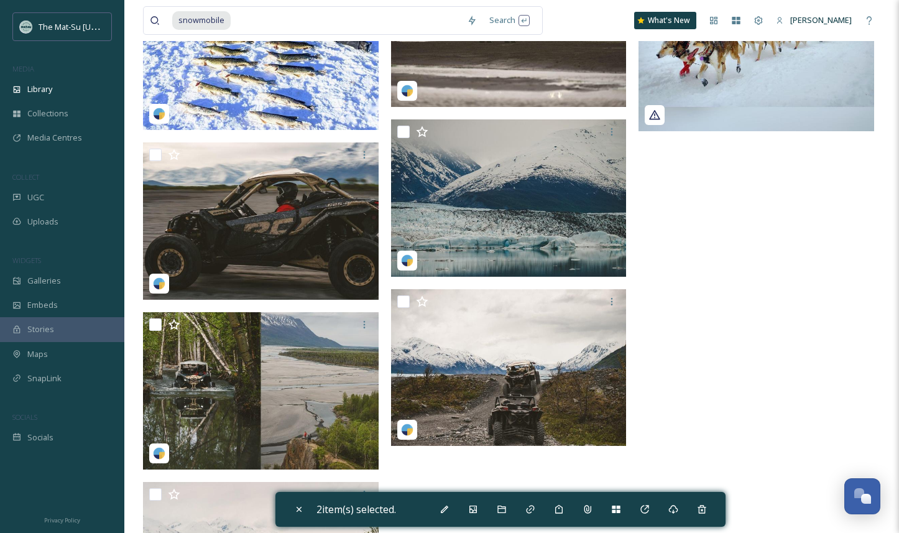
scroll to position [10637, 0]
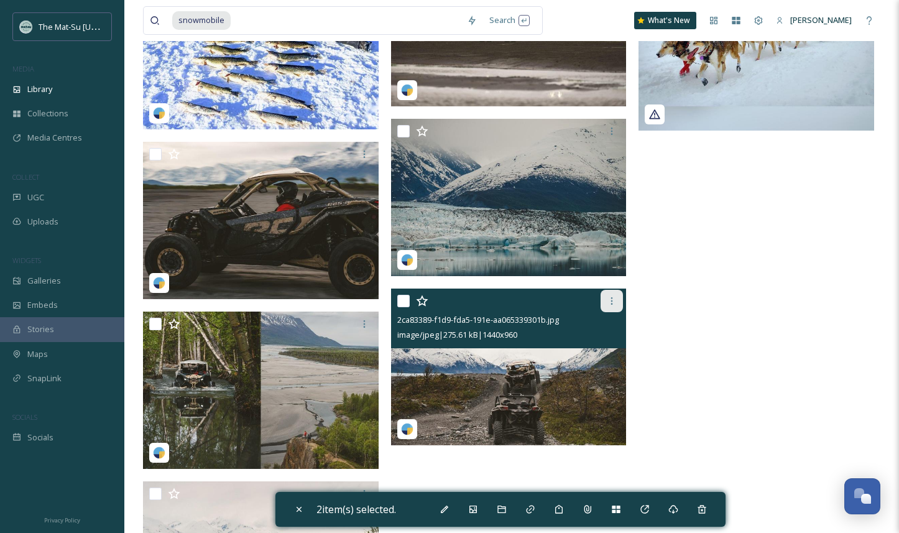
click at [613, 299] on icon at bounding box center [612, 301] width 10 height 10
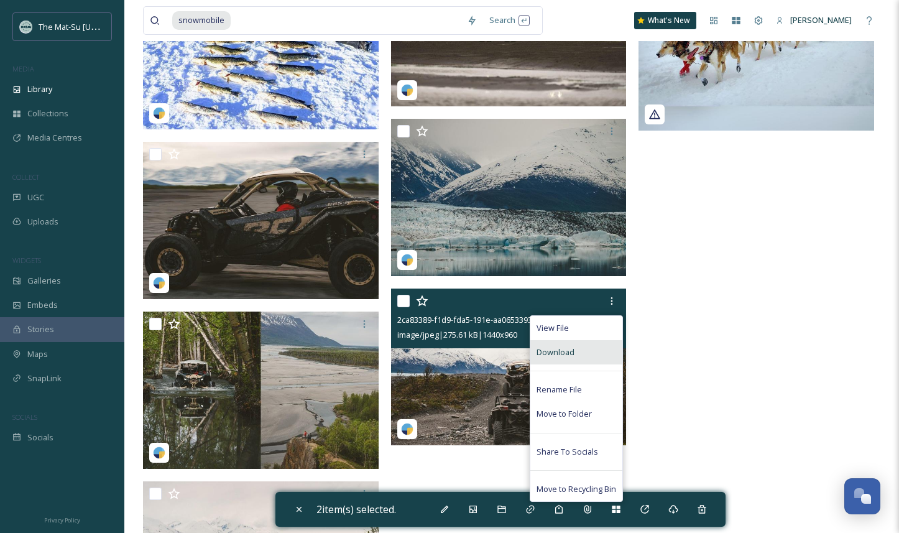
click at [581, 352] on div "Download" at bounding box center [576, 352] width 92 height 24
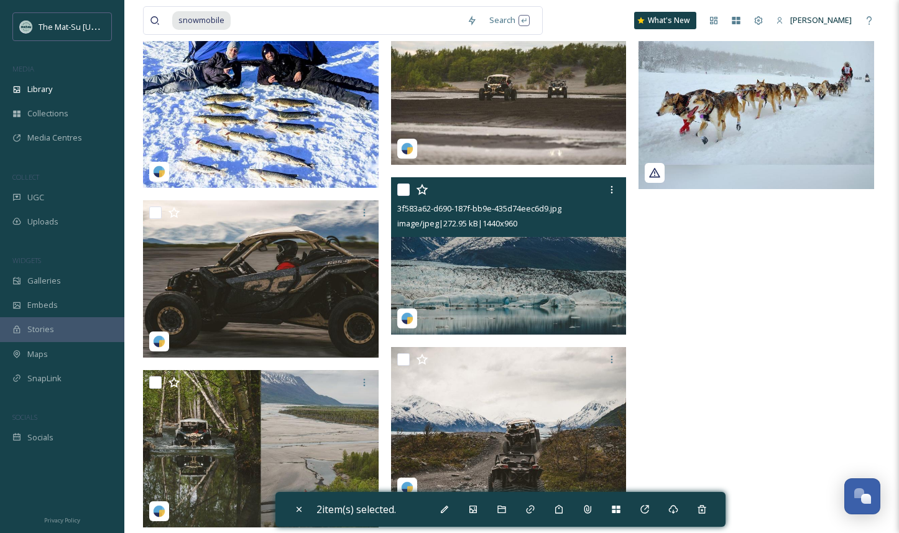
scroll to position [10581, 0]
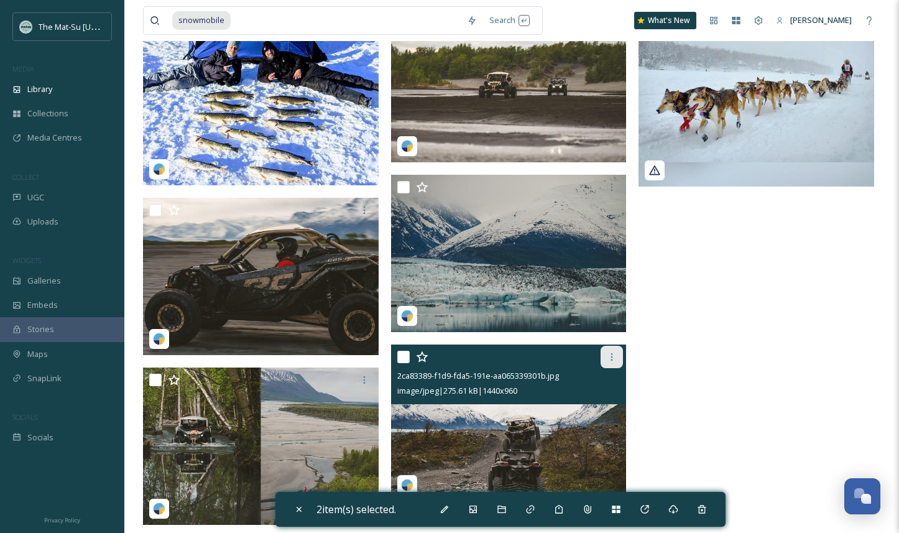
click at [609, 359] on icon at bounding box center [612, 357] width 10 height 10
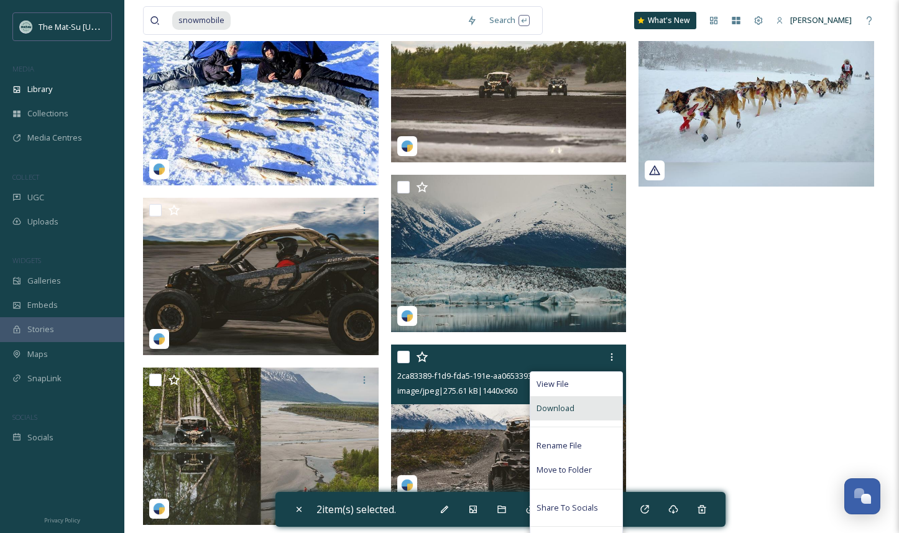
click at [573, 406] on span "Download" at bounding box center [556, 408] width 38 height 12
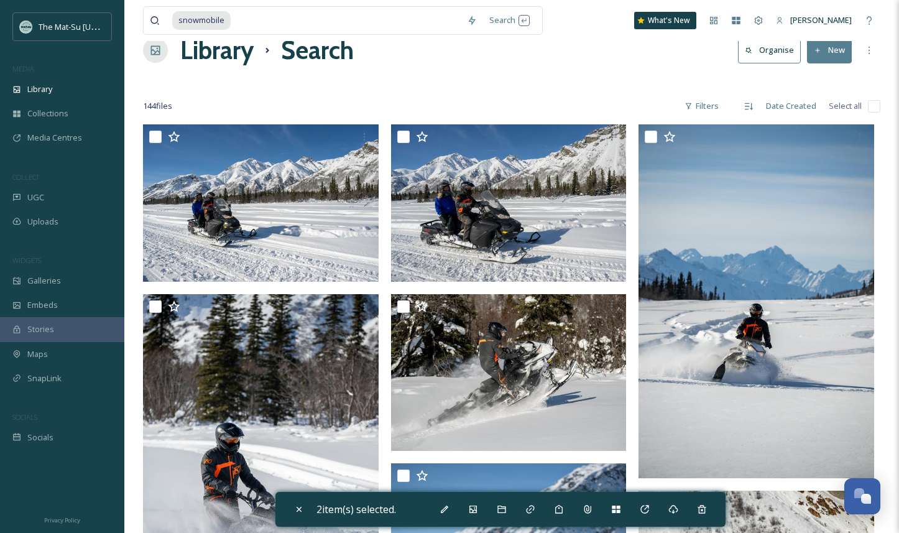
scroll to position [27, 0]
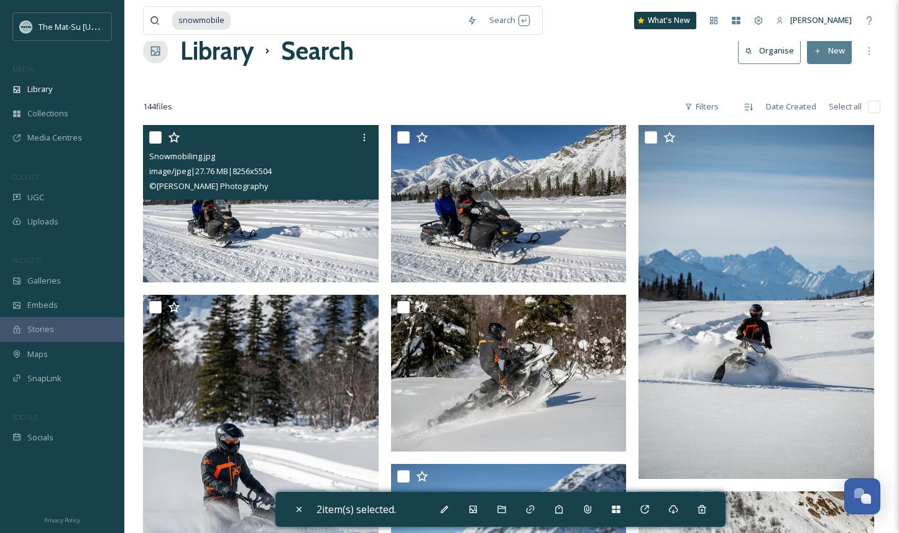
click at [349, 185] on div "© [PERSON_NAME] Photography" at bounding box center [262, 185] width 226 height 15
click at [318, 146] on div at bounding box center [262, 137] width 226 height 22
click at [195, 154] on span "Snowmobiling.jpg" at bounding box center [182, 155] width 66 height 11
click at [324, 190] on div "© [PERSON_NAME] Photography" at bounding box center [262, 185] width 226 height 15
click at [364, 136] on icon at bounding box center [364, 137] width 10 height 10
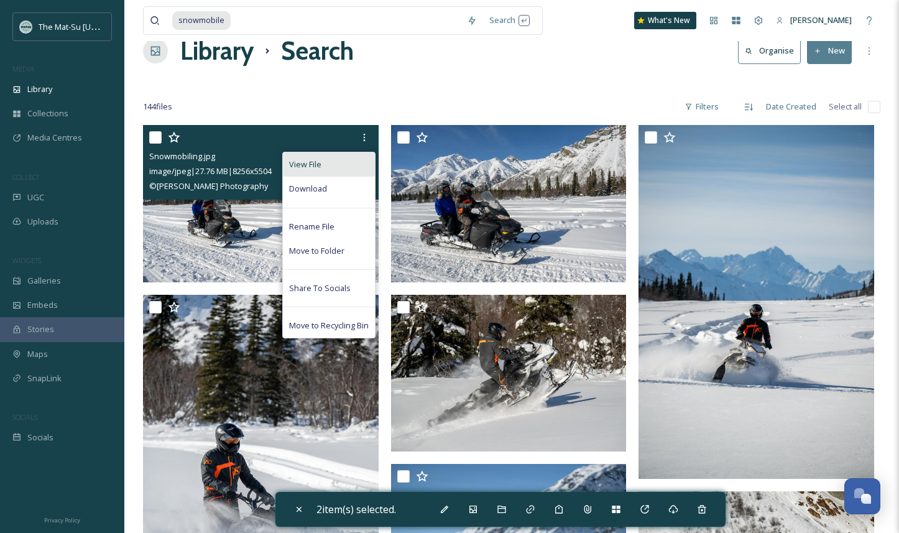
click at [316, 161] on span "View File" at bounding box center [305, 165] width 32 height 12
checkbox input "true"
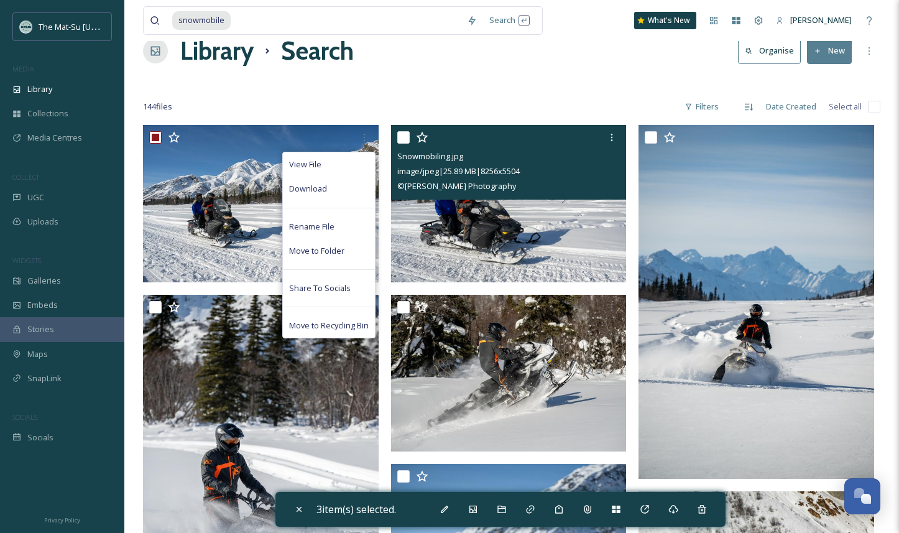
click at [495, 149] on div "Snowmobiling.jpg" at bounding box center [510, 156] width 226 height 15
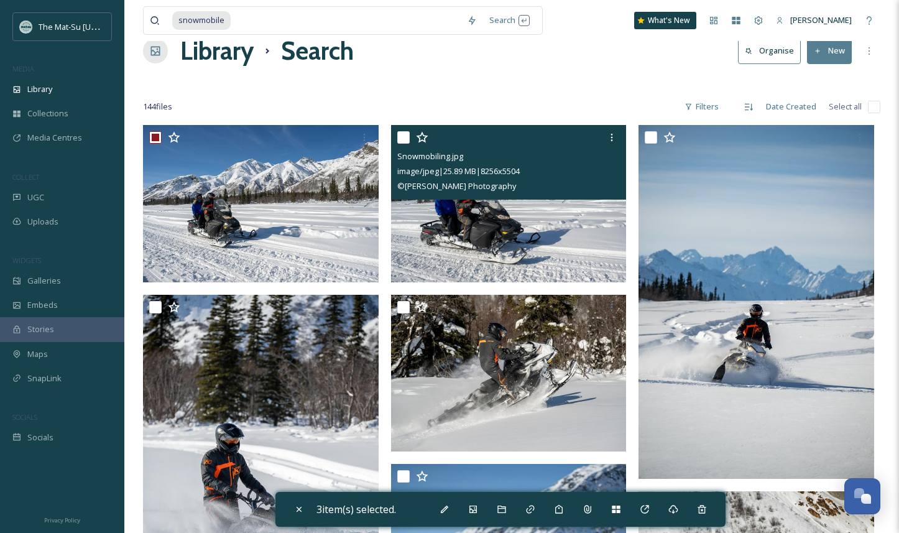
click at [496, 229] on img at bounding box center [509, 203] width 236 height 157
click at [405, 134] on input "checkbox" at bounding box center [403, 137] width 12 height 12
checkbox input "false"
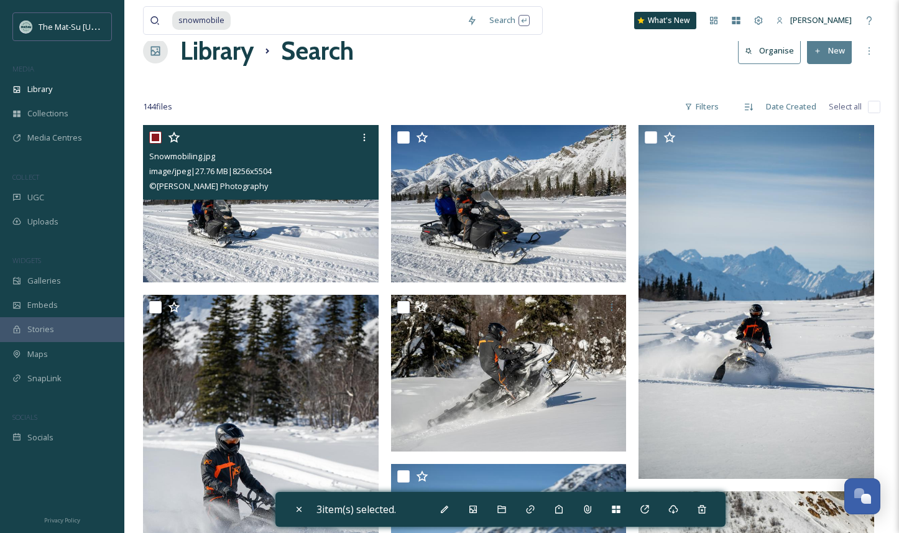
click at [157, 137] on input "checkbox" at bounding box center [155, 137] width 12 height 12
click at [325, 252] on img at bounding box center [261, 203] width 236 height 157
click at [159, 137] on input "checkbox" at bounding box center [155, 137] width 12 height 12
checkbox input "false"
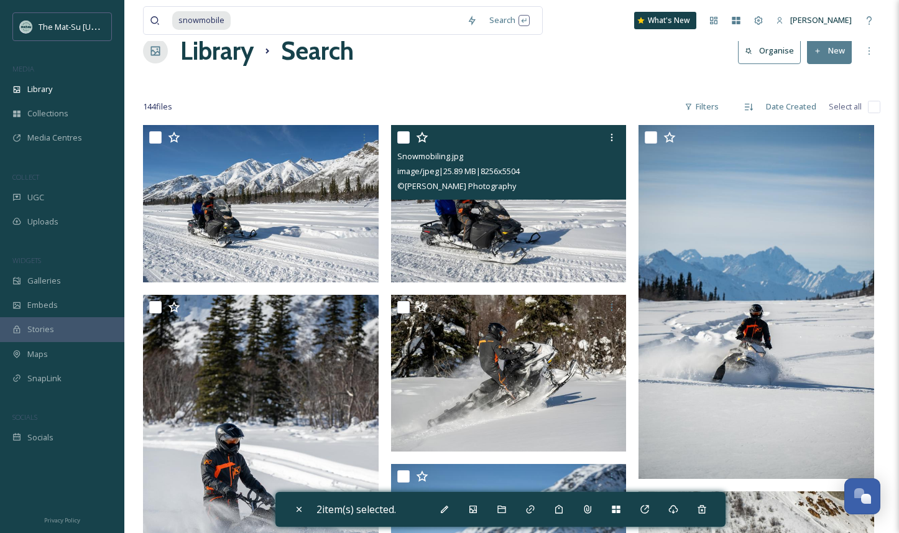
click at [565, 269] on img at bounding box center [509, 203] width 236 height 157
click at [398, 134] on input "checkbox" at bounding box center [403, 137] width 12 height 12
checkbox input "false"
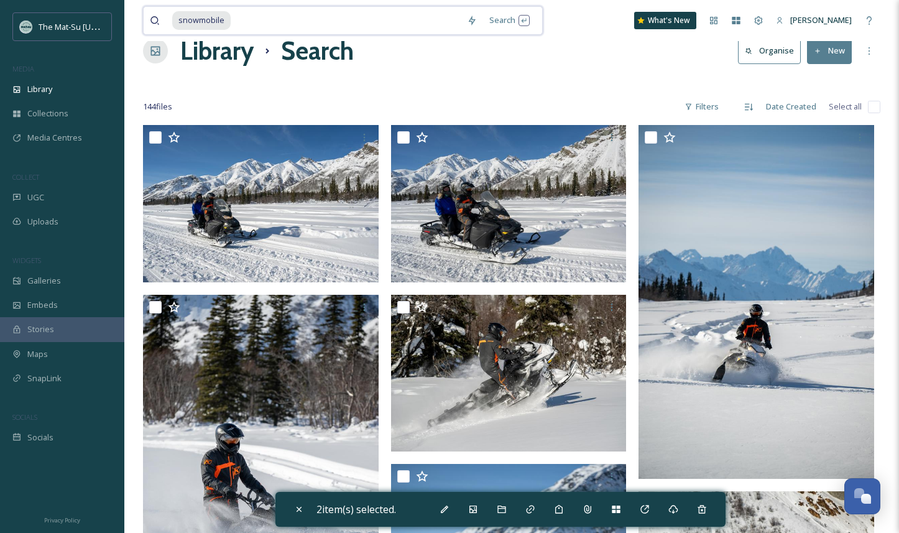
click at [232, 14] on input at bounding box center [346, 20] width 229 height 27
type input "s"
type input "ski"
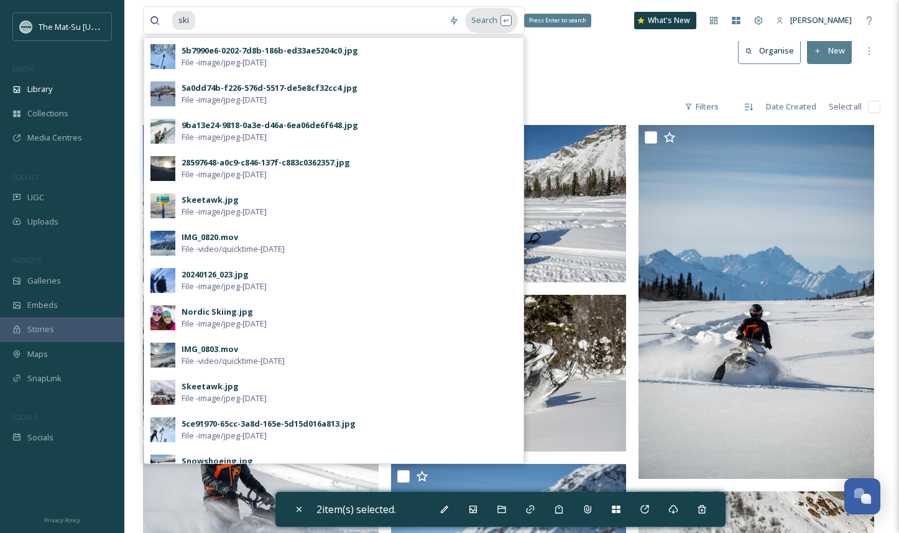
click at [487, 20] on div "Search Press Enter to search" at bounding box center [491, 20] width 53 height 24
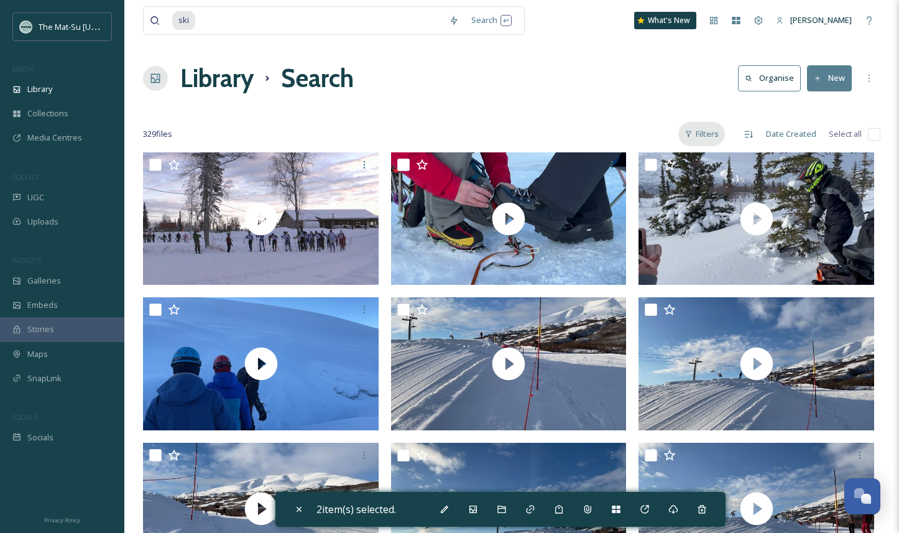
click at [702, 132] on div "Filters" at bounding box center [701, 134] width 47 height 24
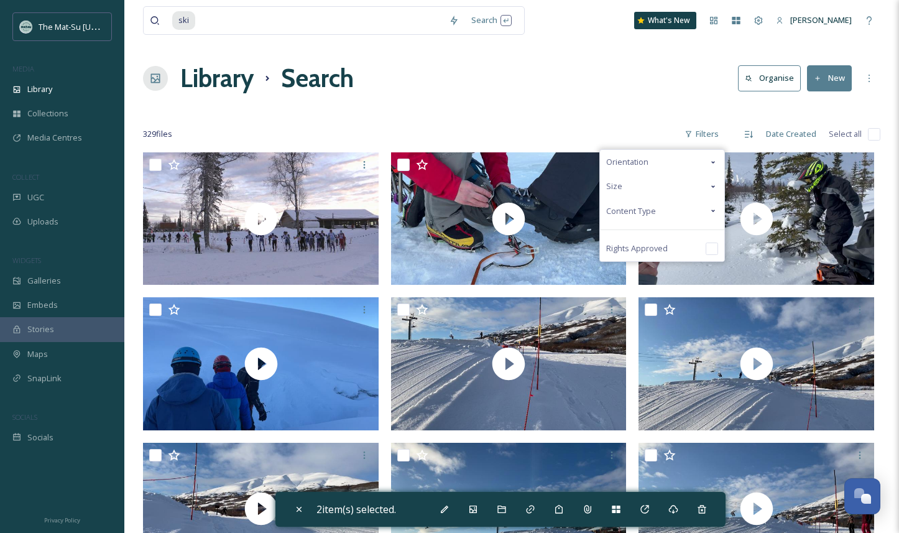
click at [630, 211] on span "Content Type" at bounding box center [631, 211] width 50 height 12
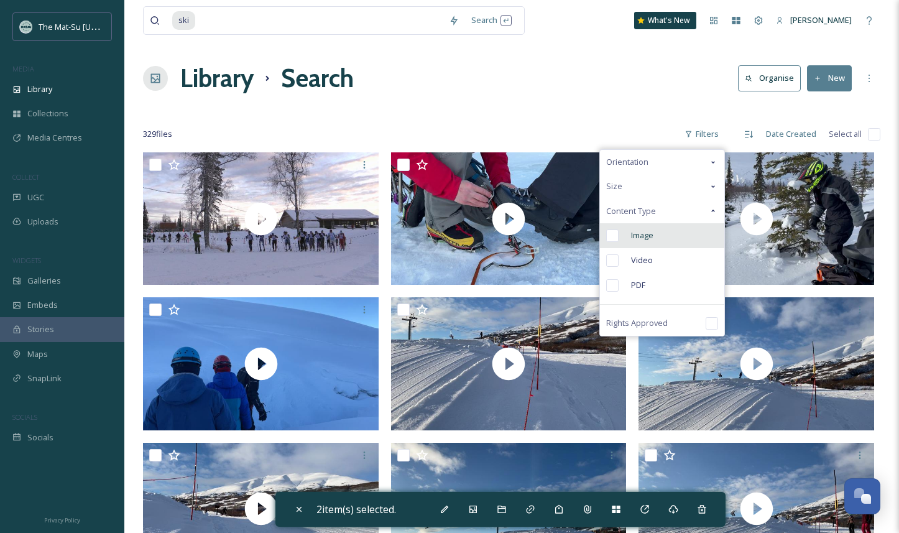
click at [613, 241] on input "checkbox" at bounding box center [612, 235] width 12 height 12
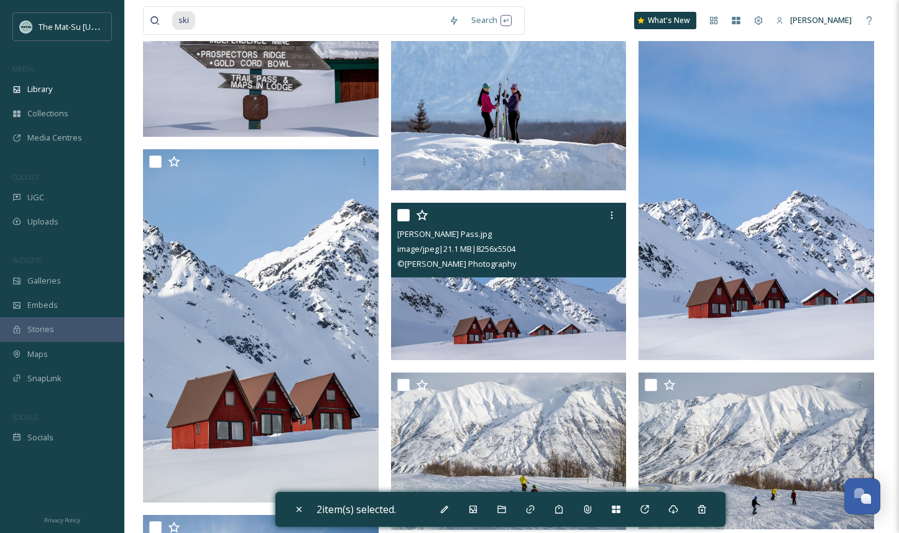
scroll to position [2677, 0]
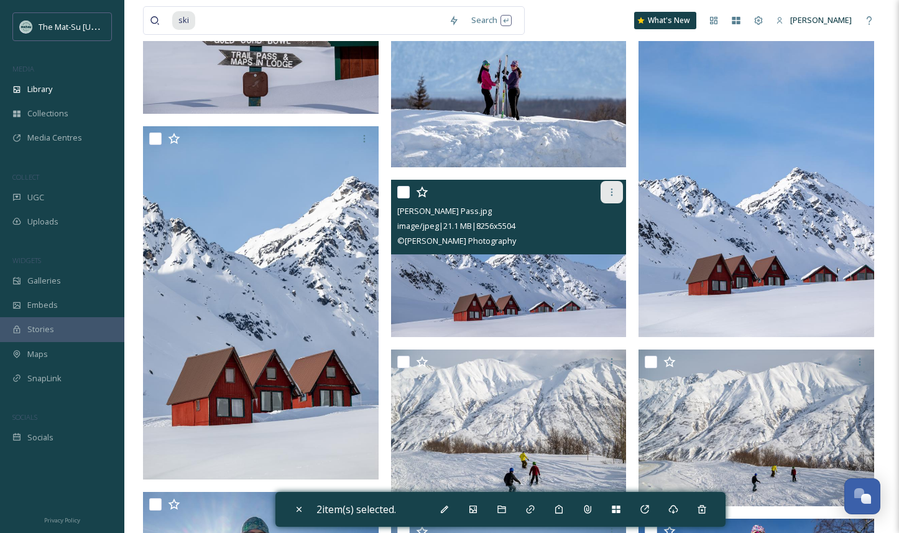
click at [612, 193] on icon at bounding box center [612, 192] width 10 height 10
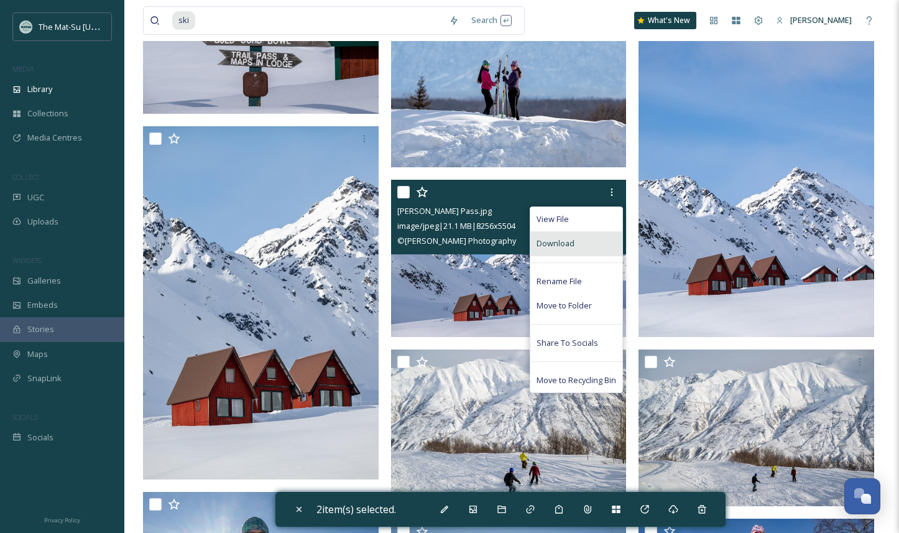
click at [571, 244] on span "Download" at bounding box center [556, 244] width 38 height 12
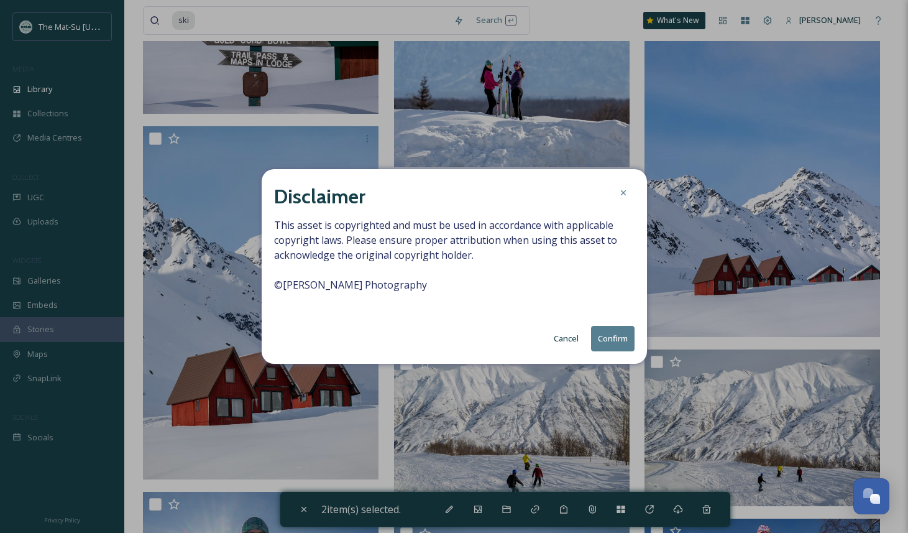
click at [607, 336] on button "Confirm" at bounding box center [613, 338] width 44 height 25
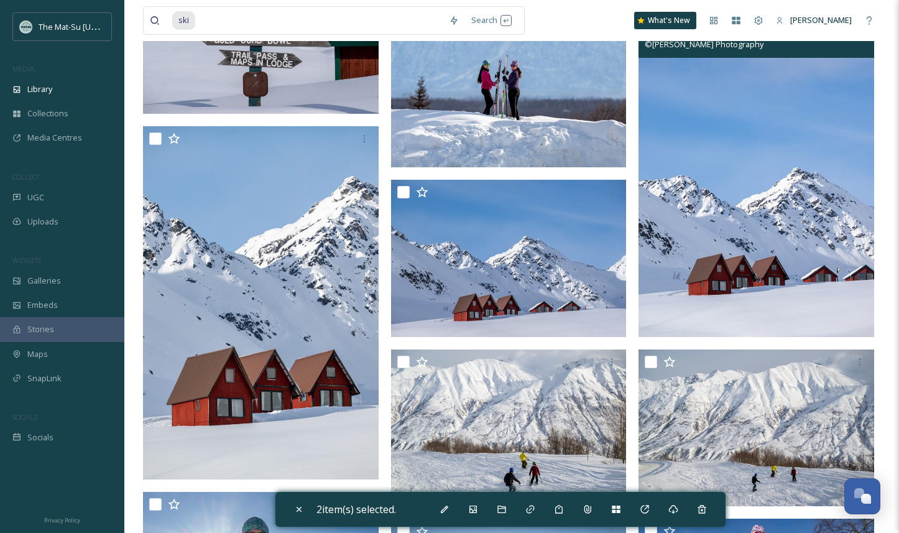
click at [849, 80] on img at bounding box center [757, 160] width 236 height 354
checkbox input "true"
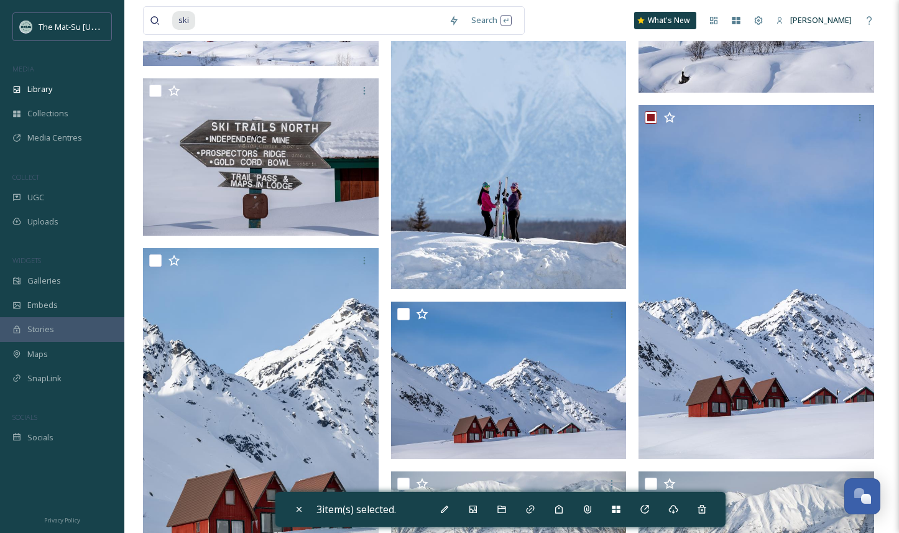
scroll to position [2552, 0]
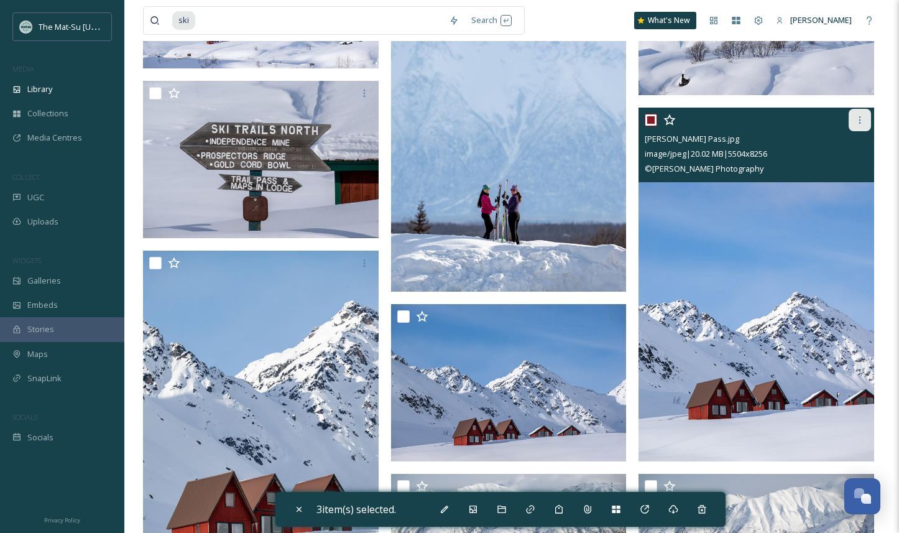
click at [859, 115] on icon at bounding box center [860, 120] width 10 height 10
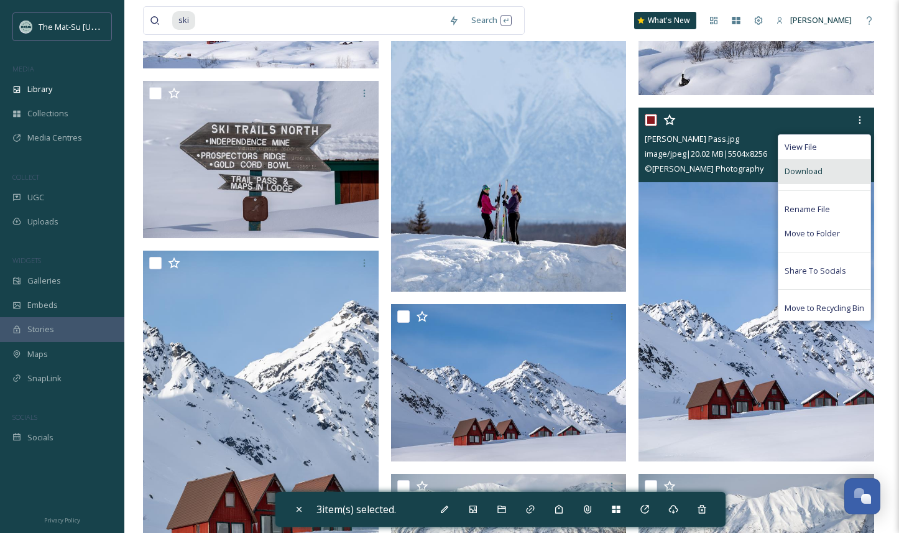
click at [813, 175] on span "Download" at bounding box center [804, 171] width 38 height 12
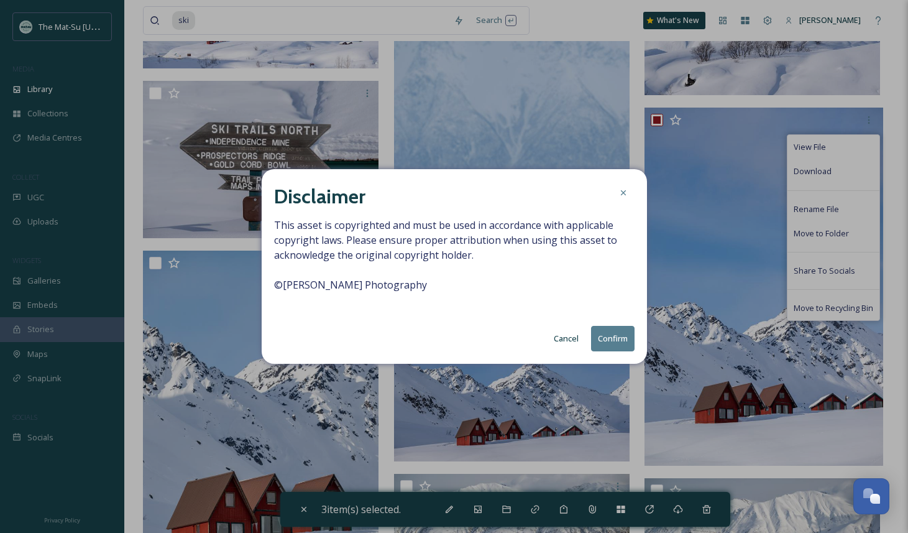
click at [604, 335] on button "Confirm" at bounding box center [613, 338] width 44 height 25
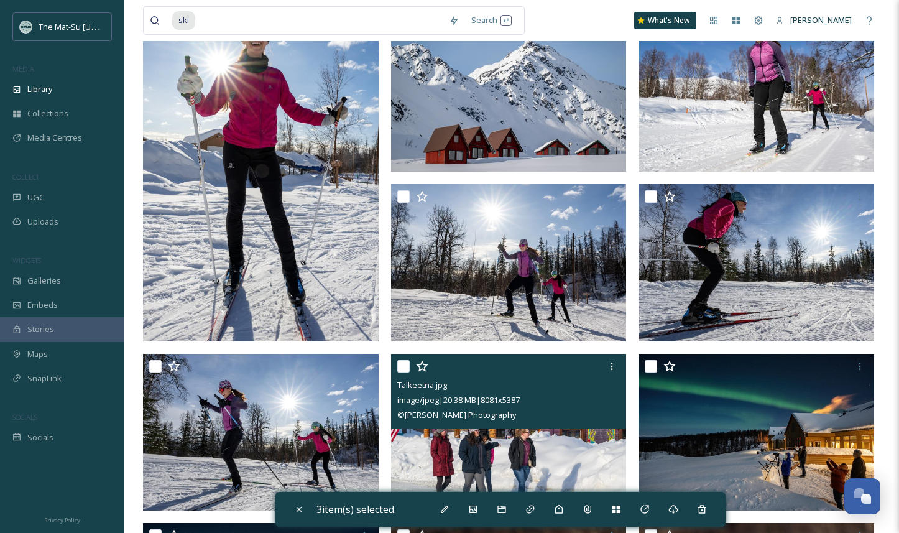
scroll to position [3103, 0]
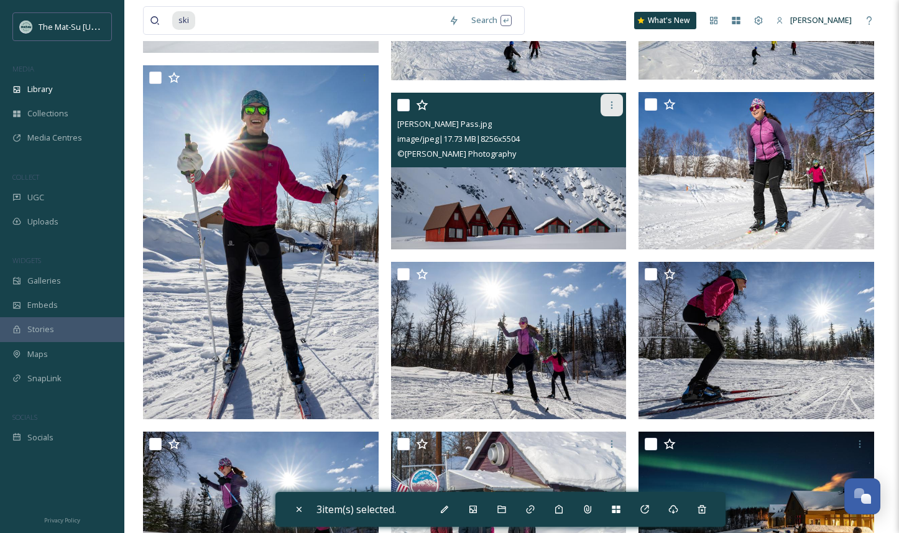
click at [612, 104] on icon at bounding box center [612, 104] width 2 height 7
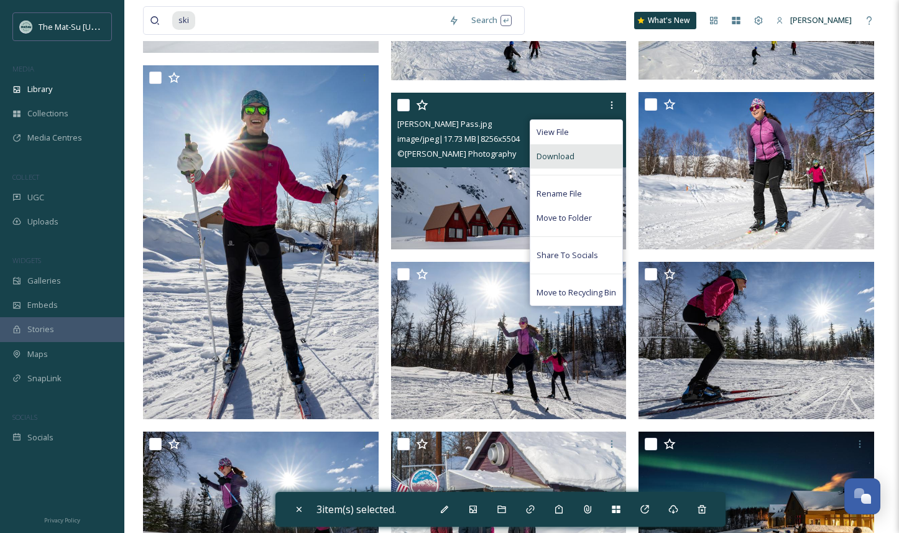
click at [563, 160] on span "Download" at bounding box center [556, 156] width 38 height 12
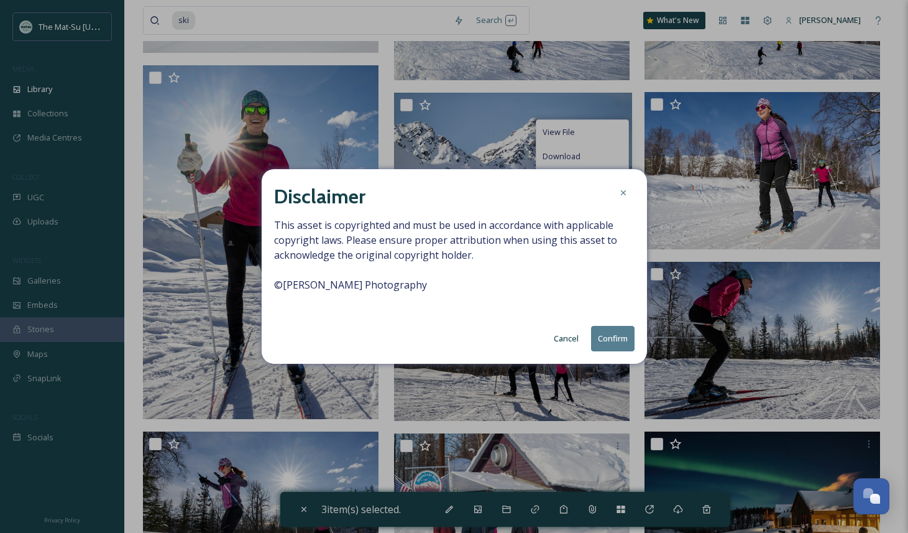
click at [593, 337] on button "Confirm" at bounding box center [613, 338] width 44 height 25
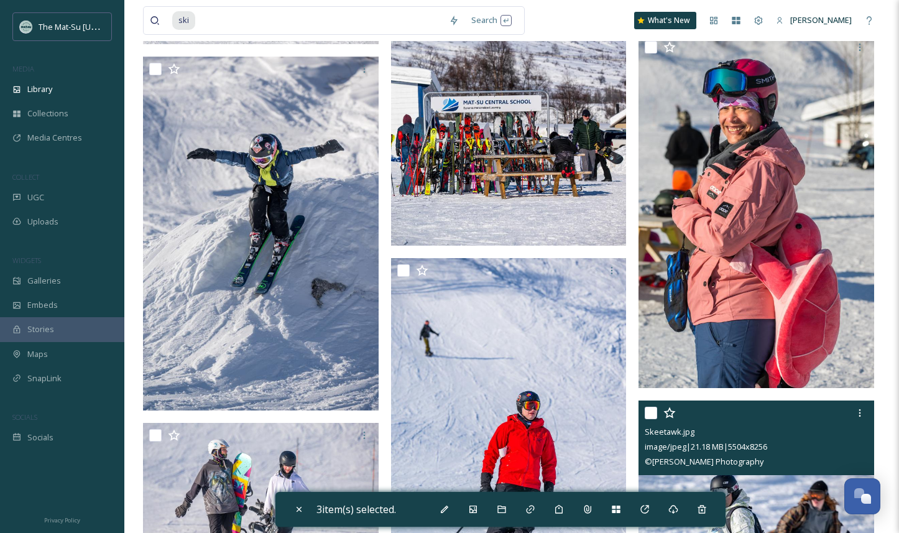
scroll to position [5232, 0]
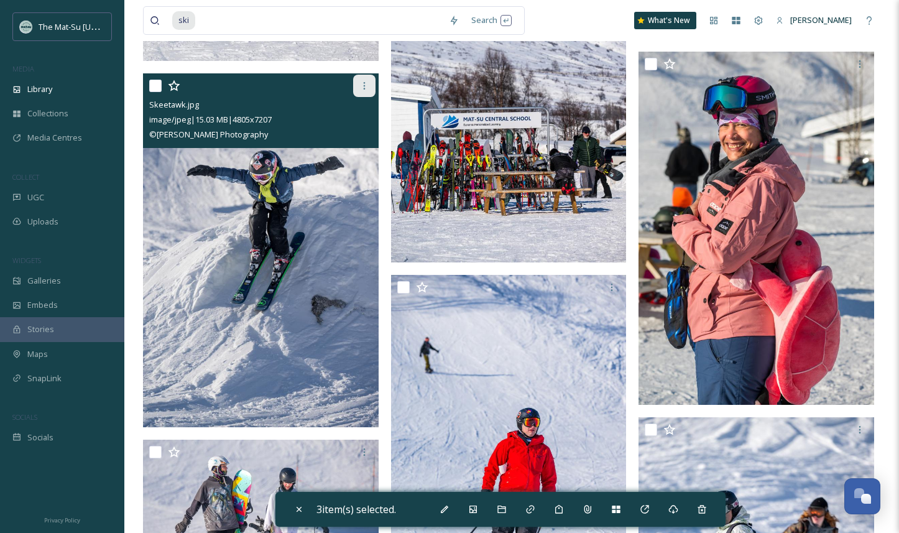
click at [362, 90] on icon at bounding box center [364, 86] width 10 height 10
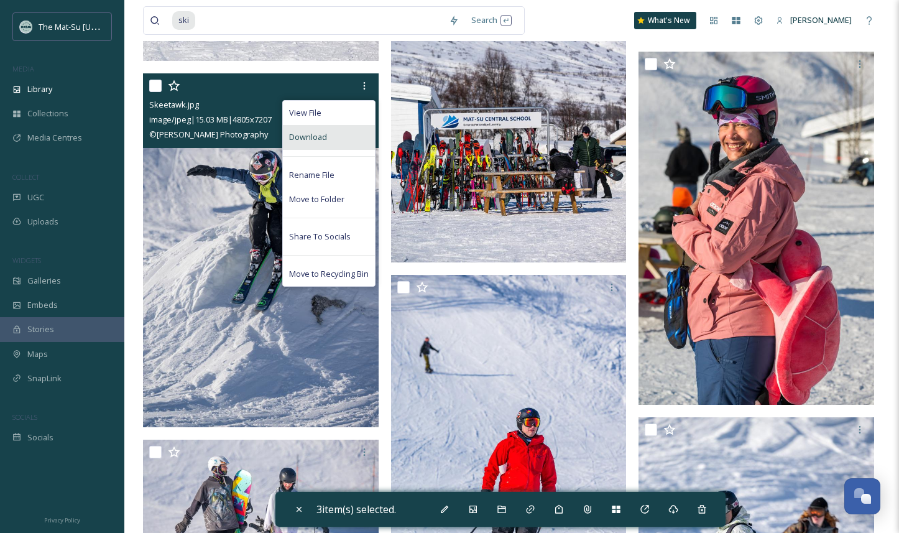
click at [330, 136] on div "Download" at bounding box center [329, 137] width 92 height 24
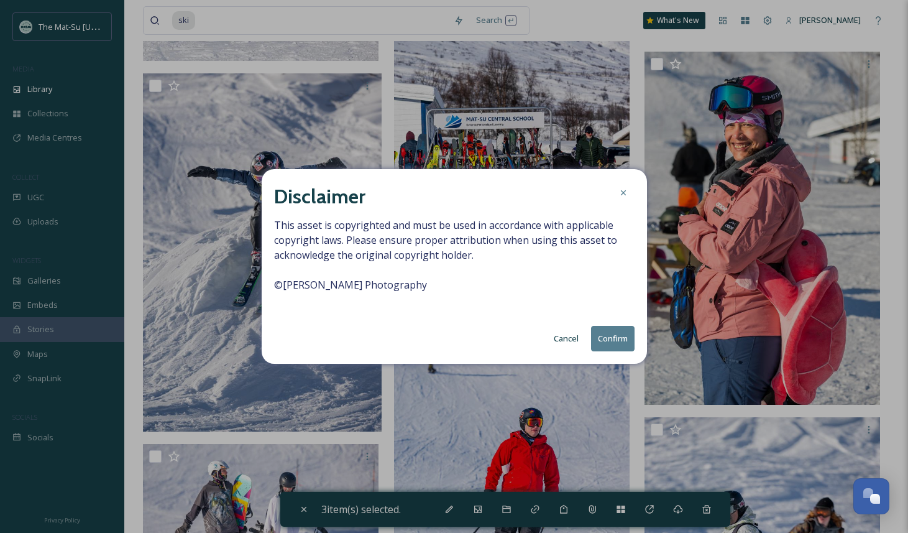
click at [605, 339] on button "Confirm" at bounding box center [613, 338] width 44 height 25
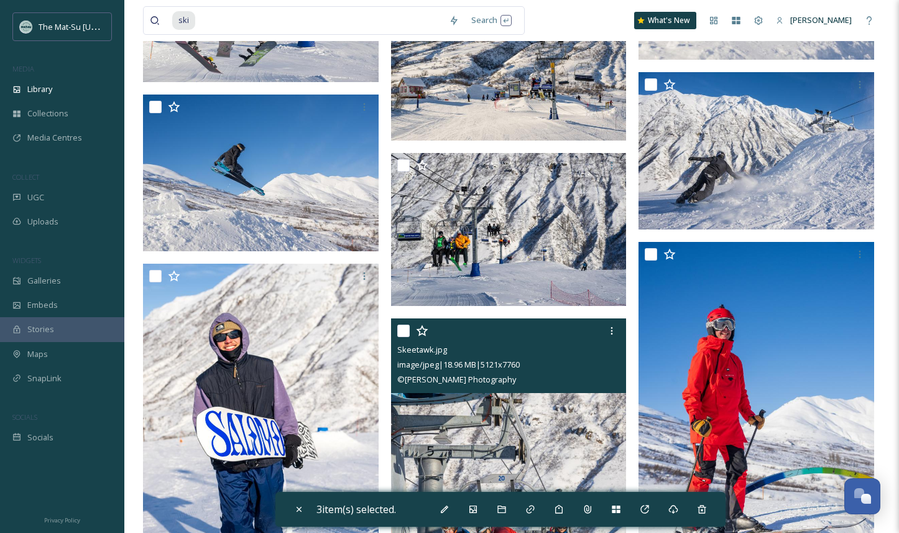
scroll to position [8056, 0]
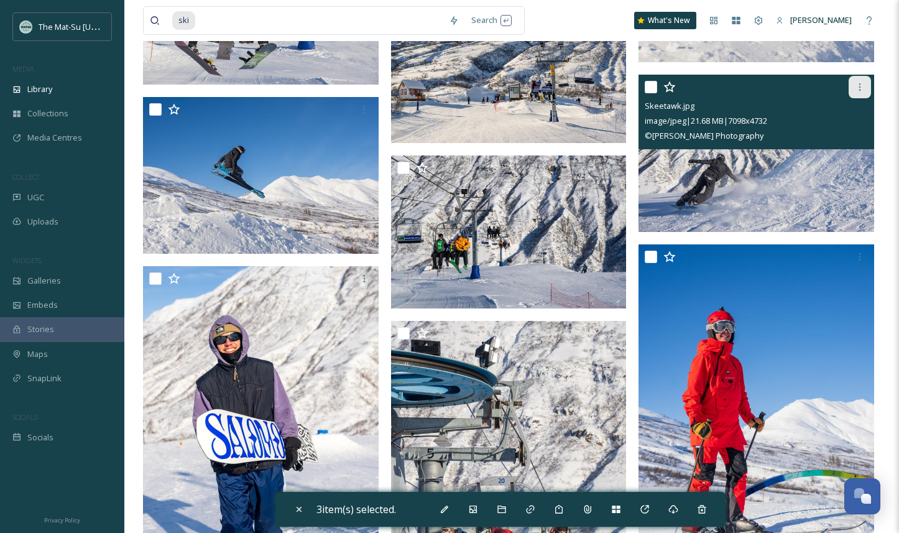
click at [862, 84] on icon at bounding box center [860, 87] width 10 height 10
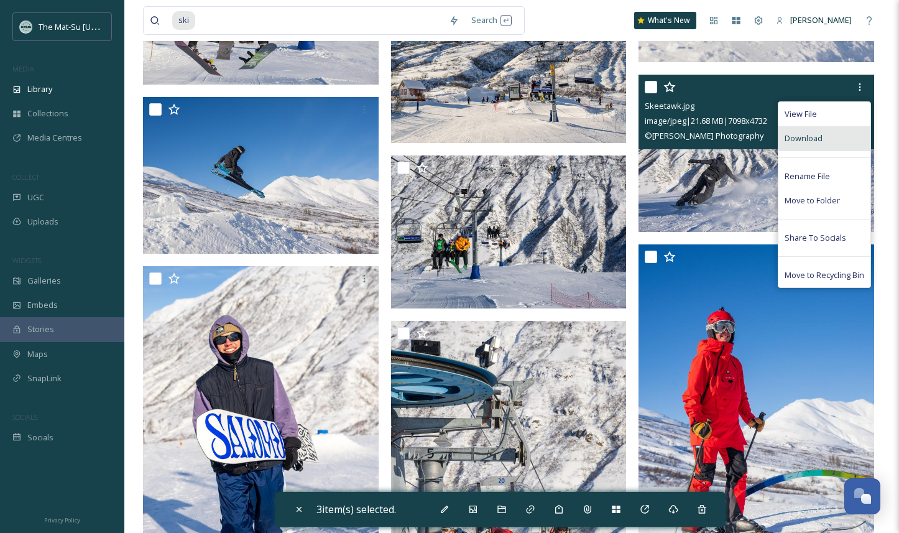
click at [810, 136] on span "Download" at bounding box center [804, 138] width 38 height 12
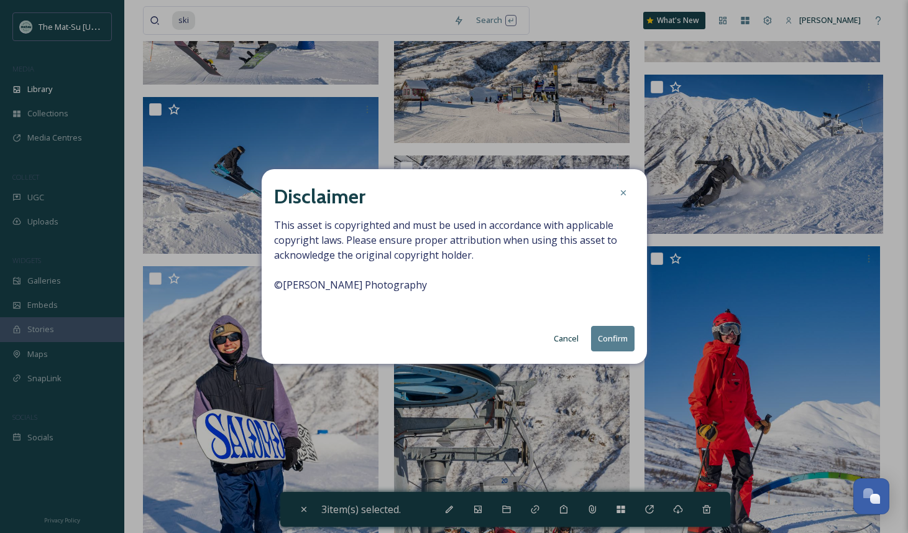
click at [615, 339] on button "Confirm" at bounding box center [613, 338] width 44 height 25
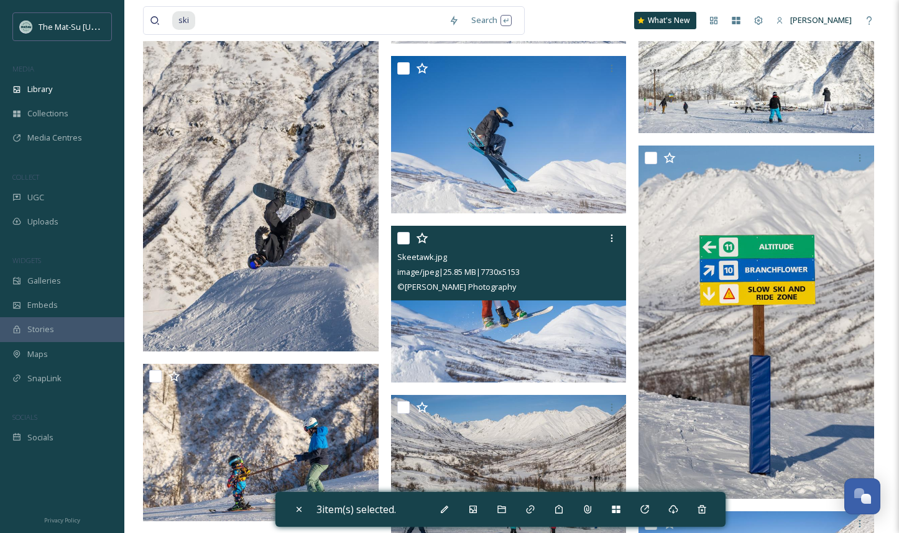
scroll to position [8709, 0]
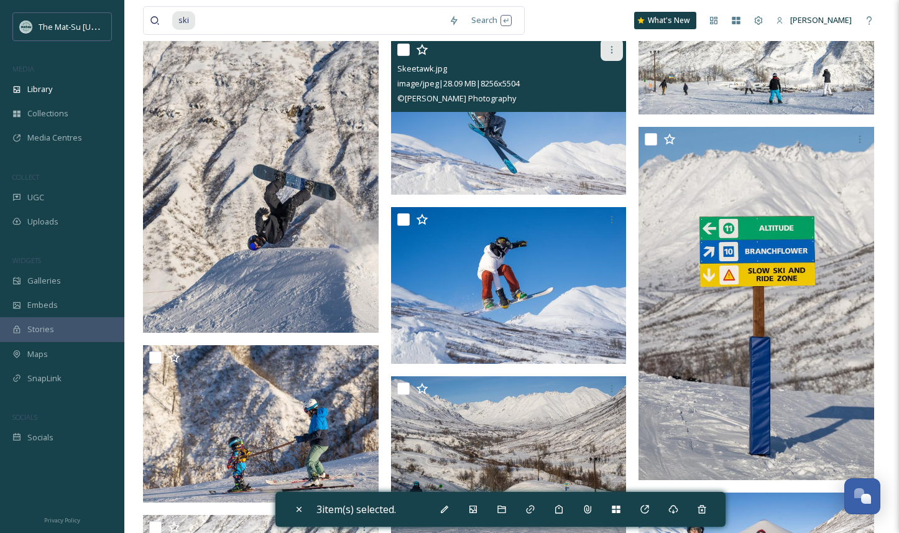
click at [612, 48] on icon at bounding box center [612, 49] width 2 height 7
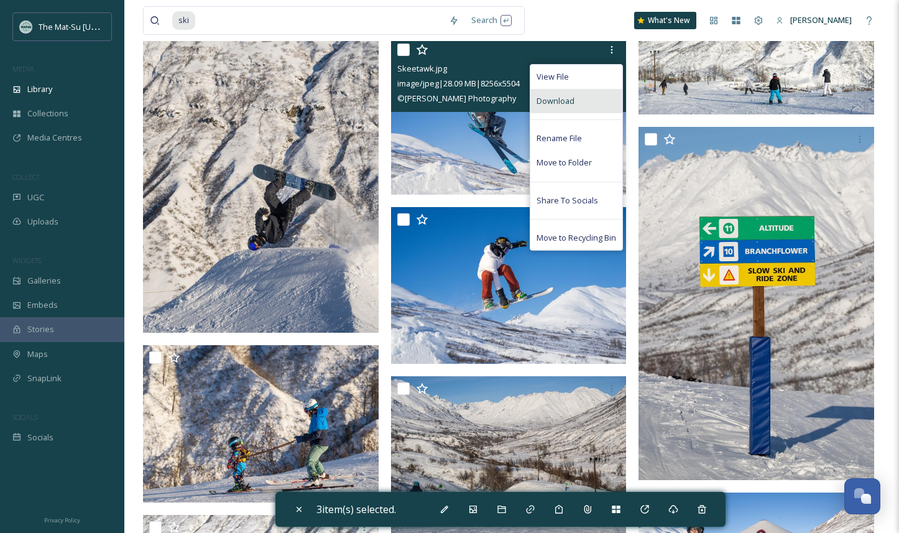
click at [570, 98] on span "Download" at bounding box center [556, 101] width 38 height 12
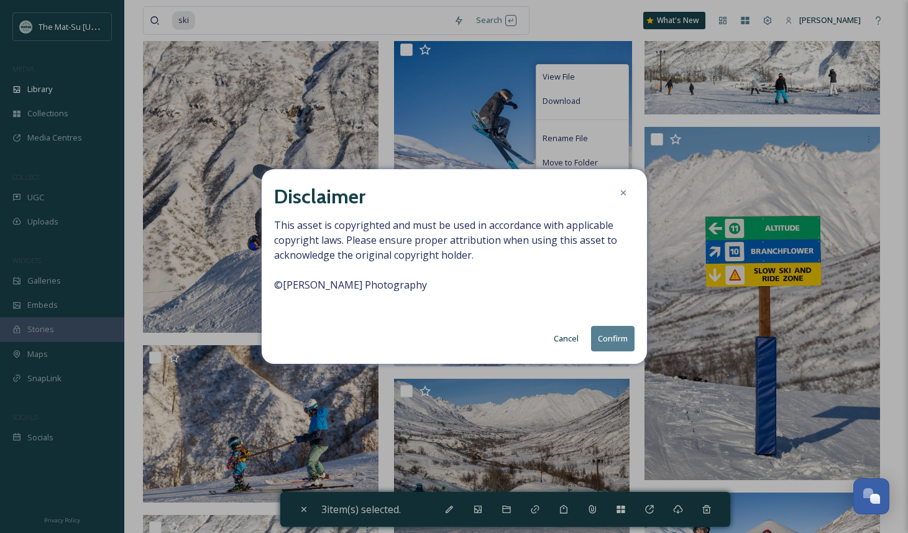
click at [609, 341] on button "Confirm" at bounding box center [613, 338] width 44 height 25
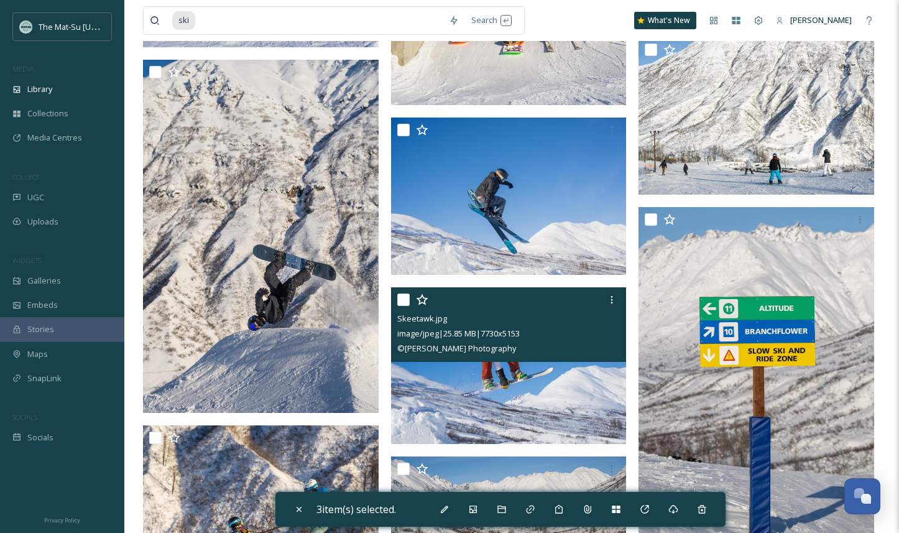
scroll to position [8623, 0]
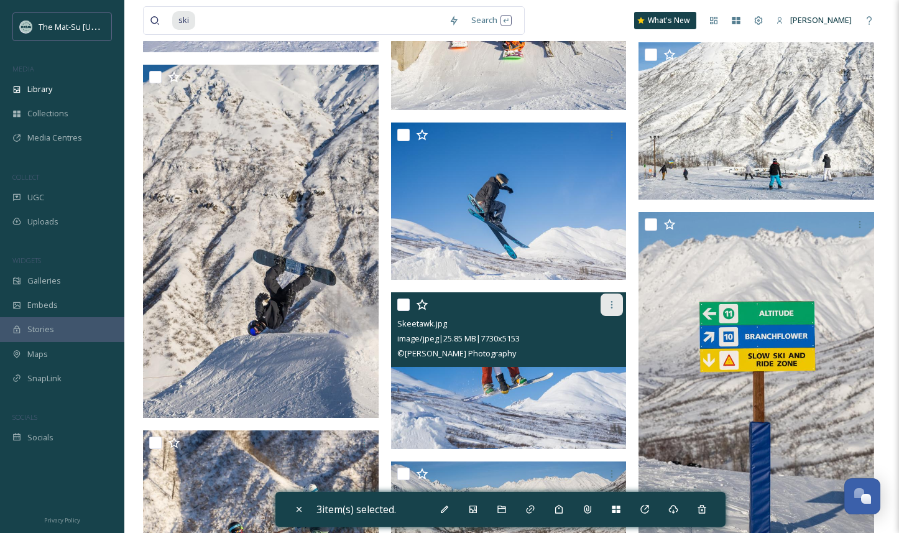
click at [613, 303] on icon at bounding box center [612, 305] width 10 height 10
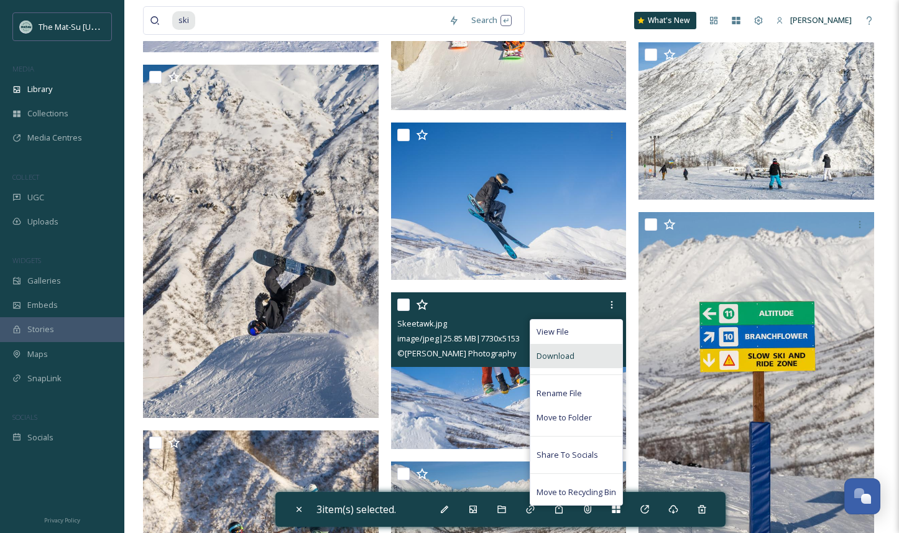
click at [576, 354] on div "Download" at bounding box center [576, 356] width 92 height 24
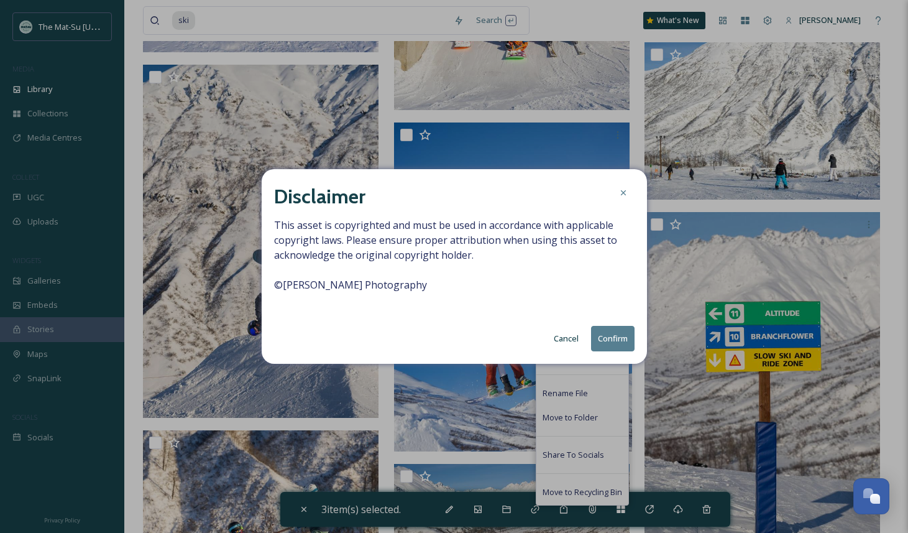
click at [606, 338] on button "Confirm" at bounding box center [613, 338] width 44 height 25
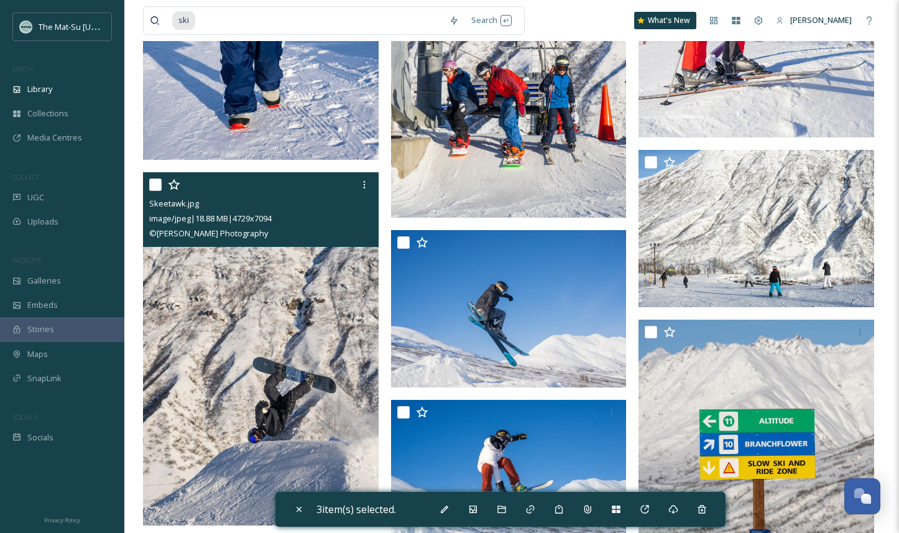
scroll to position [8503, 0]
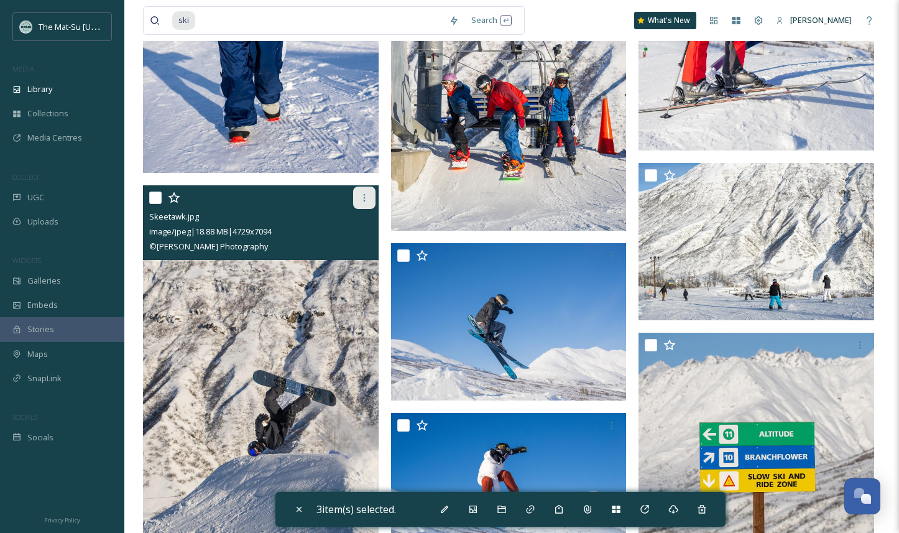
click at [361, 196] on icon at bounding box center [364, 198] width 10 height 10
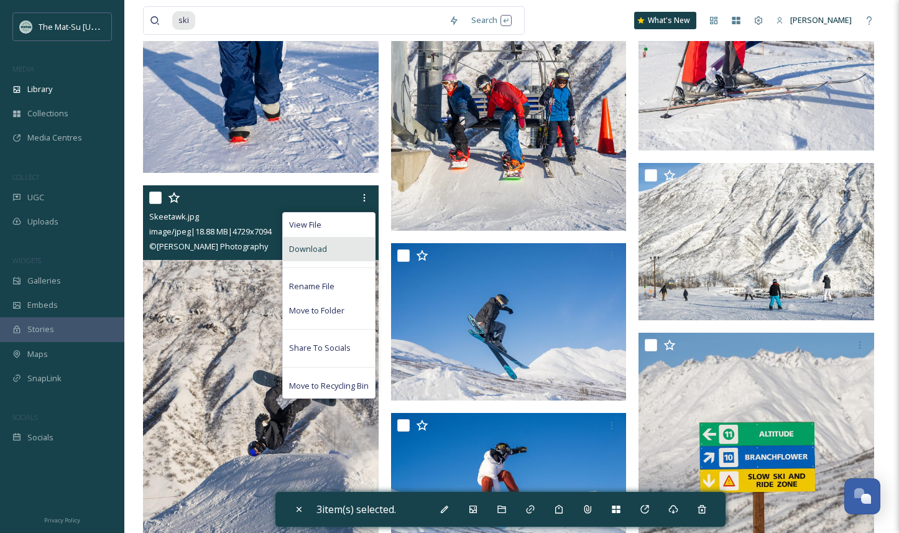
click at [330, 251] on div "Download" at bounding box center [329, 249] width 92 height 24
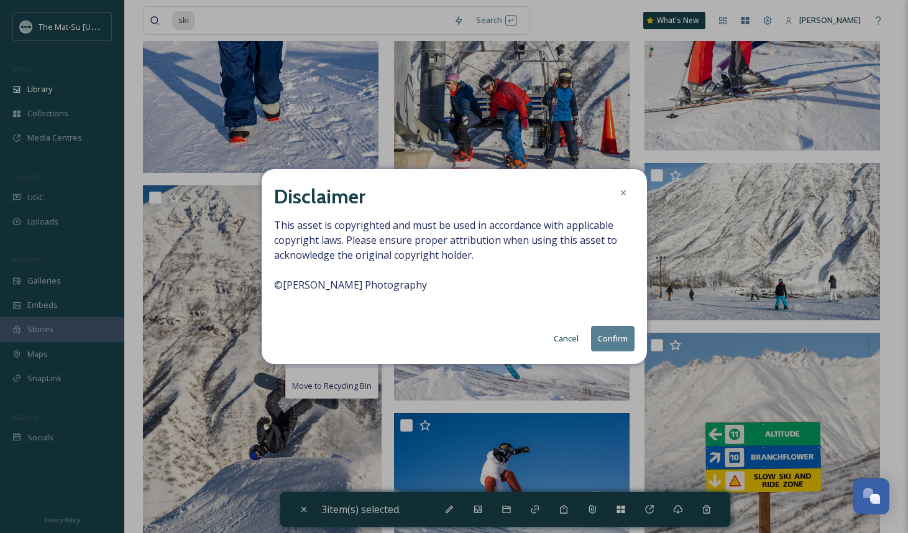
click at [615, 339] on button "Confirm" at bounding box center [613, 338] width 44 height 25
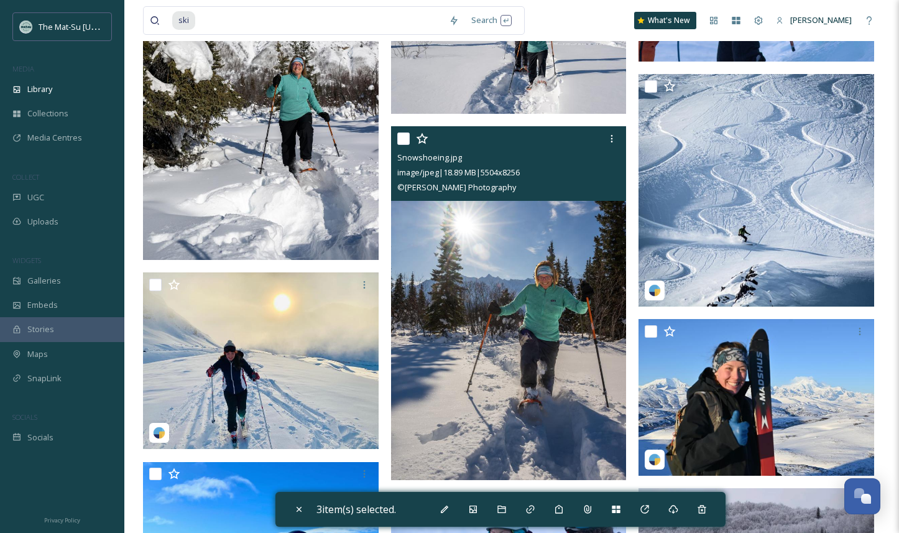
scroll to position [10509, 0]
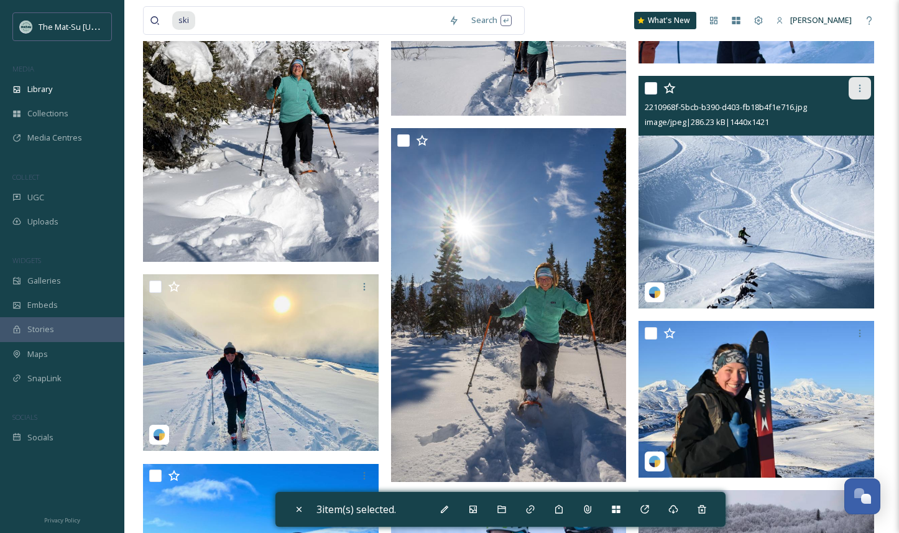
click at [857, 91] on icon at bounding box center [860, 88] width 10 height 10
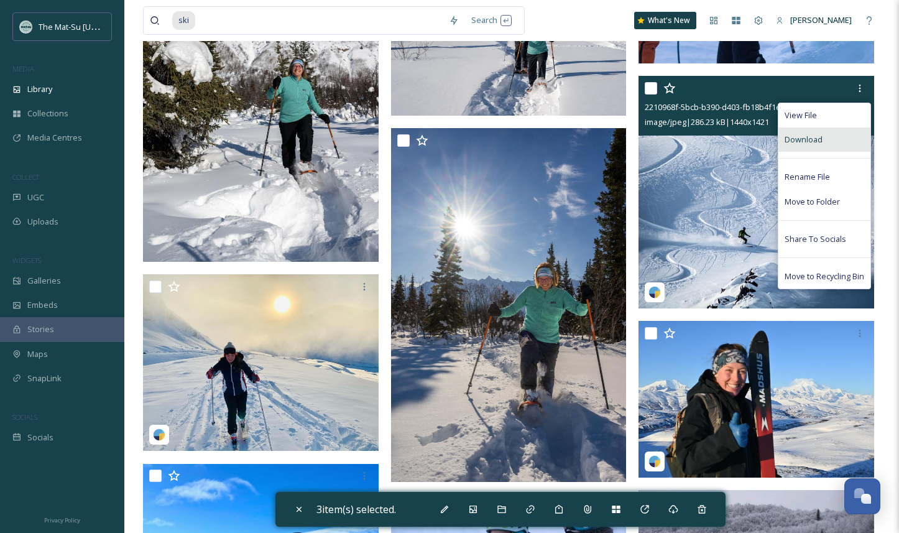
click at [819, 139] on span "Download" at bounding box center [804, 140] width 38 height 12
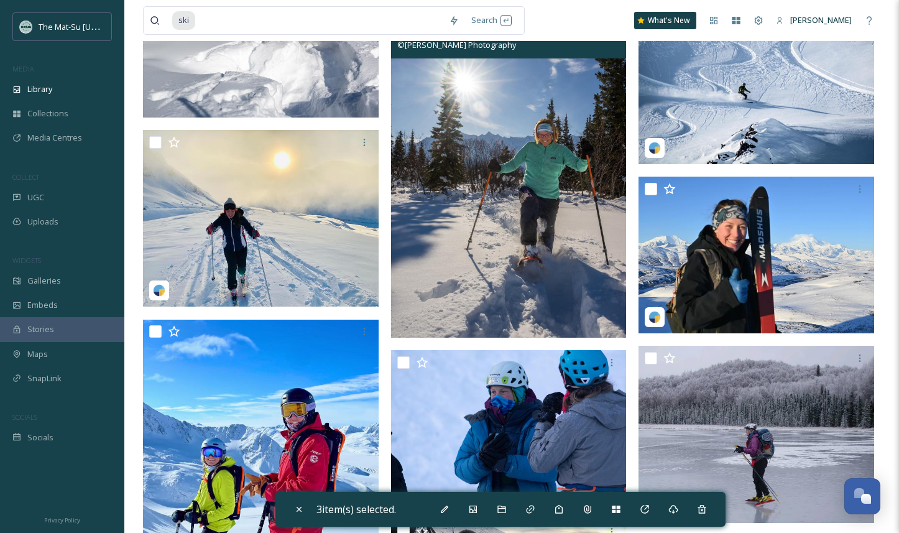
scroll to position [10650, 0]
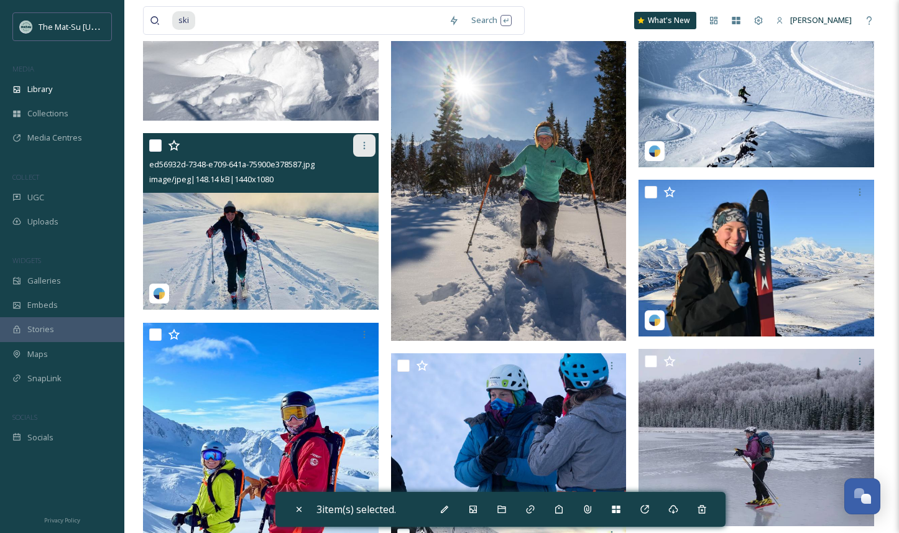
click at [367, 147] on icon at bounding box center [364, 146] width 10 height 10
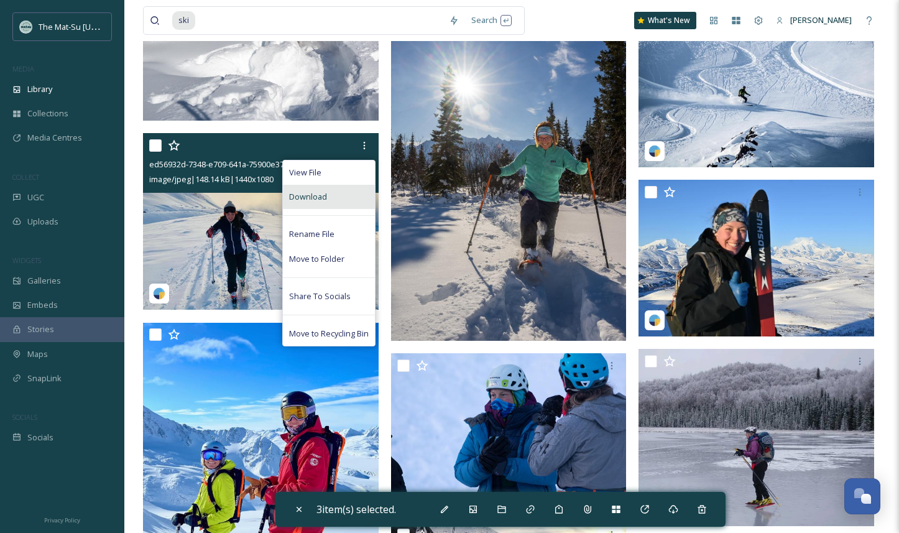
click at [336, 196] on div "Download" at bounding box center [329, 197] width 92 height 24
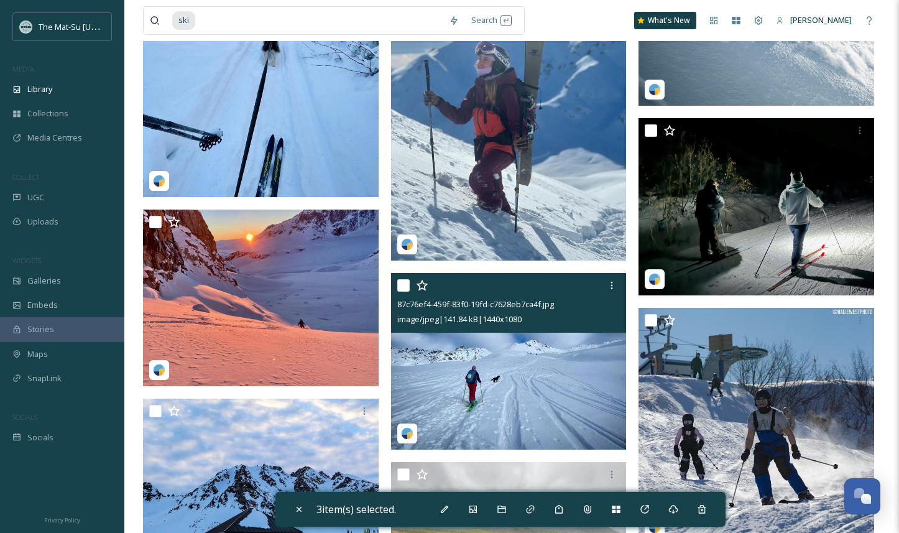
scroll to position [11377, 0]
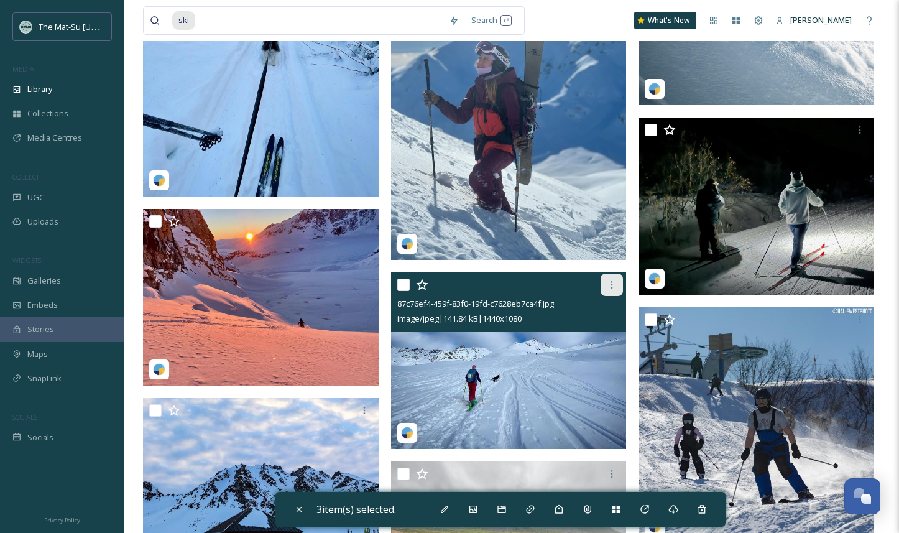
click at [614, 284] on icon at bounding box center [612, 285] width 10 height 10
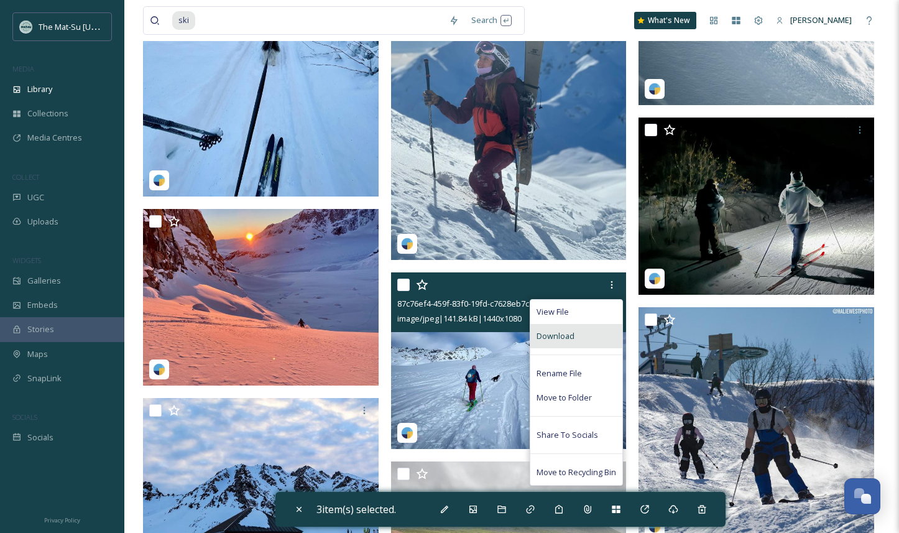
click at [580, 337] on div "Download" at bounding box center [576, 336] width 92 height 24
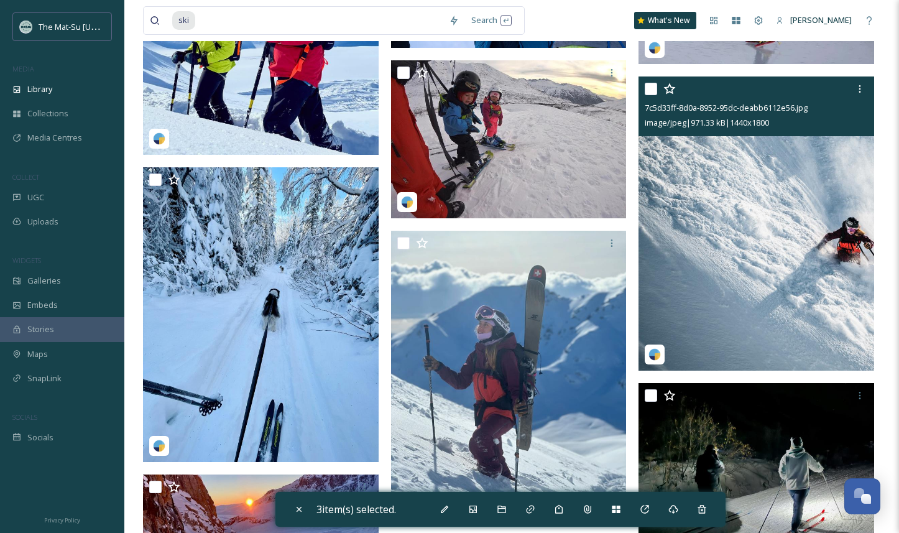
scroll to position [11112, 0]
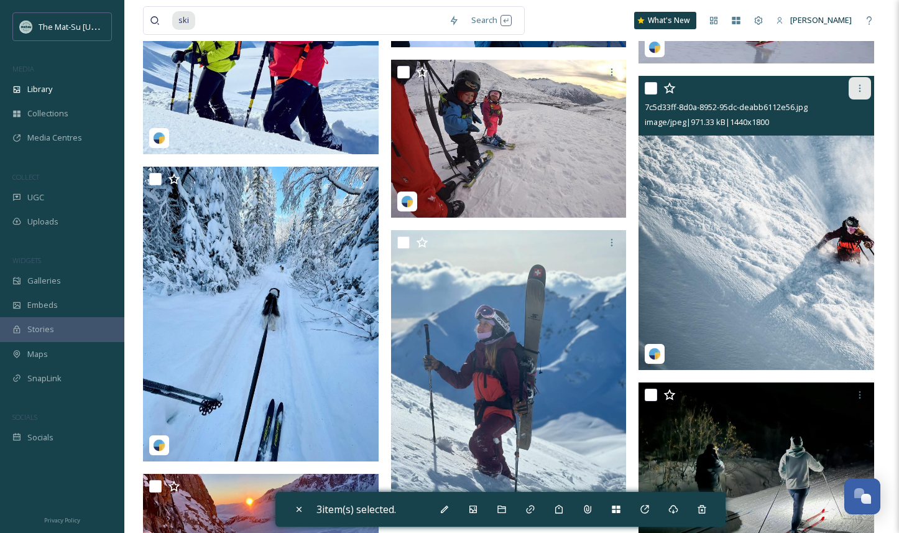
click at [860, 88] on icon at bounding box center [860, 88] width 2 height 7
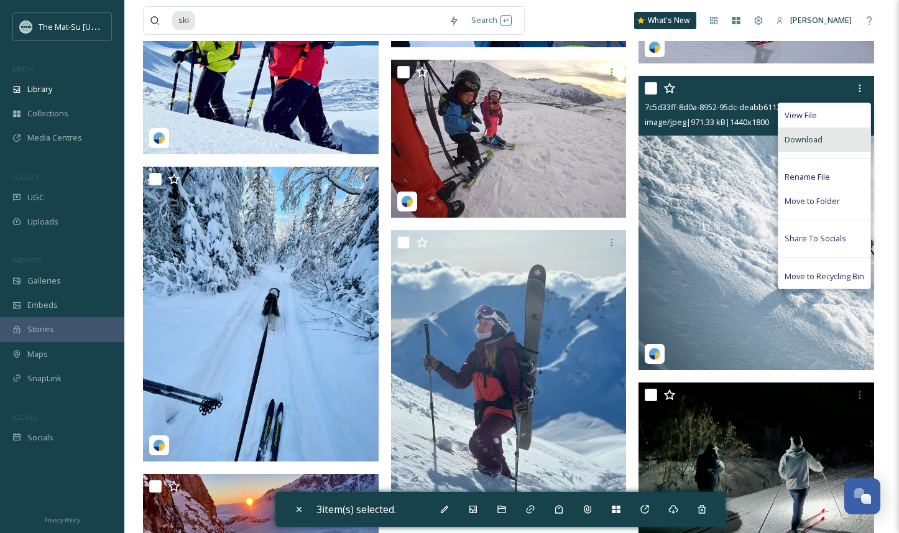
click at [813, 134] on span "Download" at bounding box center [804, 140] width 38 height 12
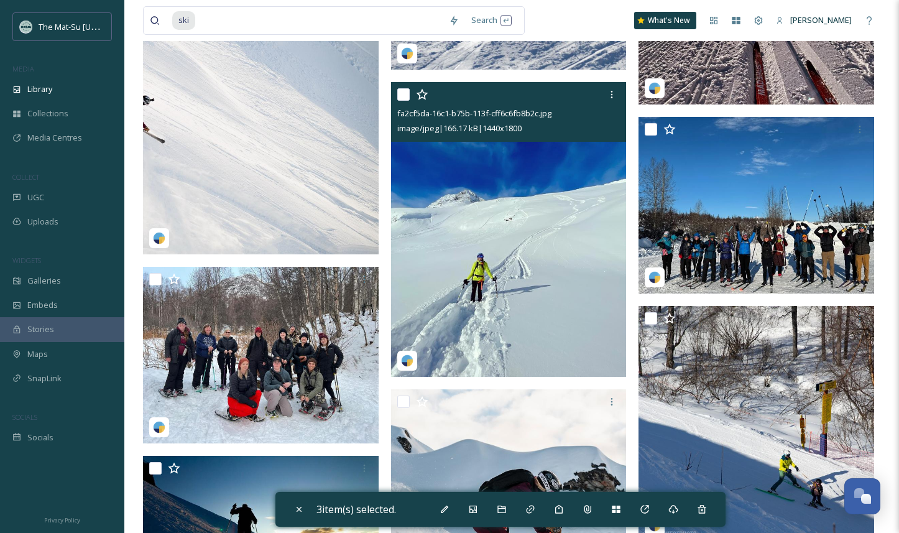
scroll to position [12194, 0]
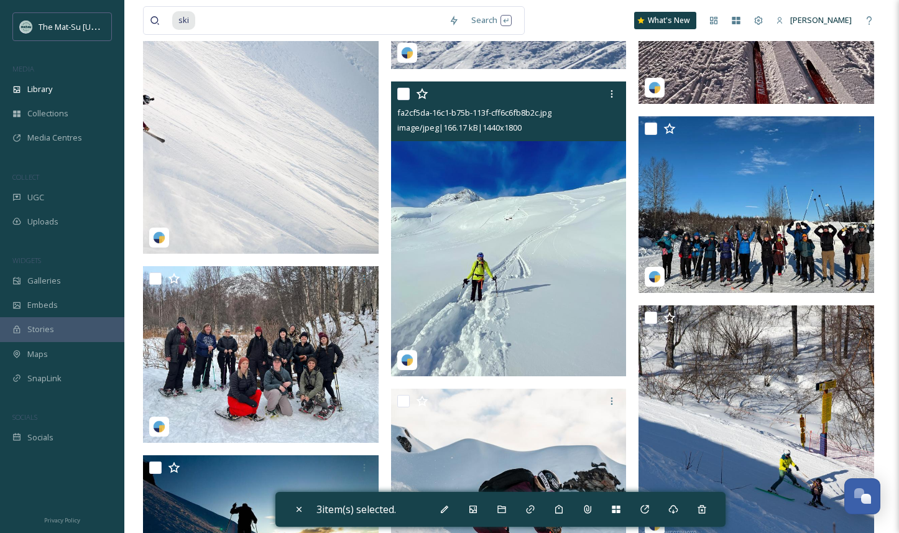
click at [578, 263] on img at bounding box center [509, 228] width 236 height 295
checkbox input "true"
click at [612, 86] on div at bounding box center [612, 94] width 22 height 22
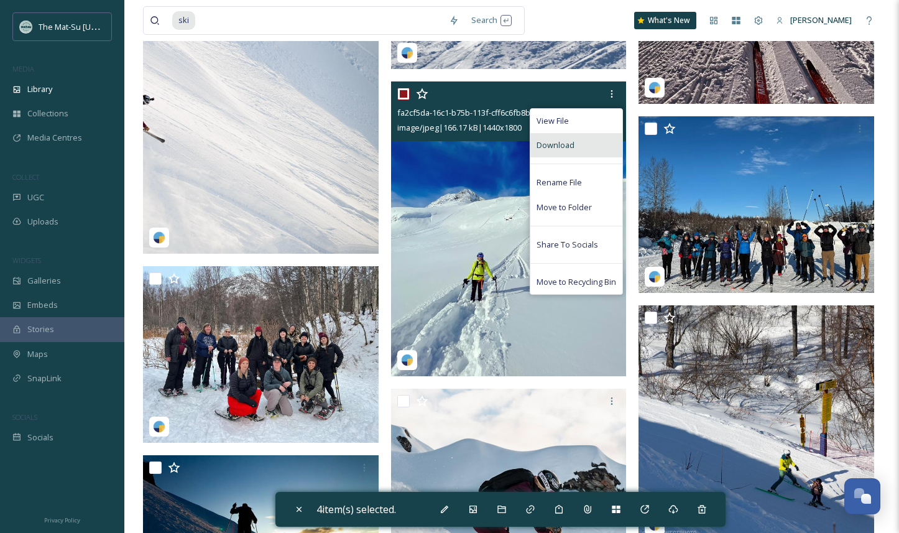
click at [569, 142] on span "Download" at bounding box center [556, 145] width 38 height 12
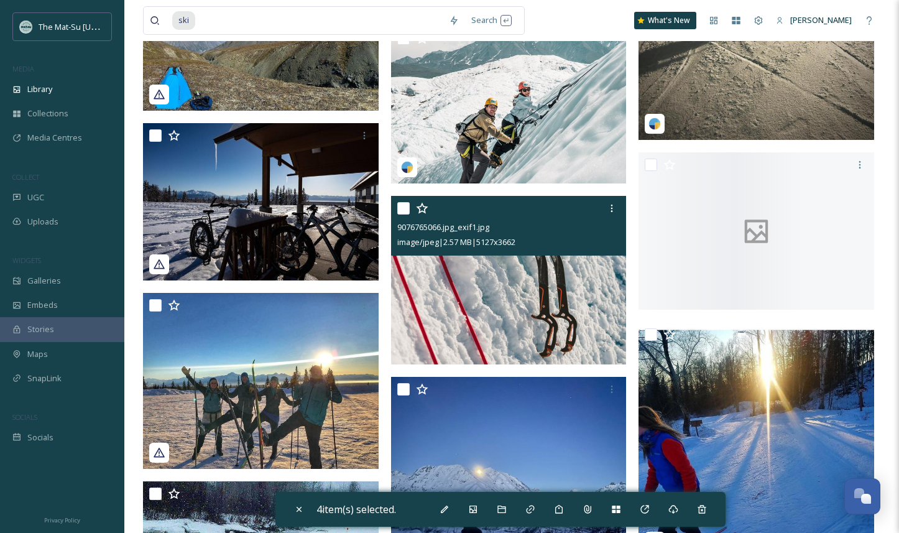
scroll to position [15491, 0]
